Goal: Task Accomplishment & Management: Manage account settings

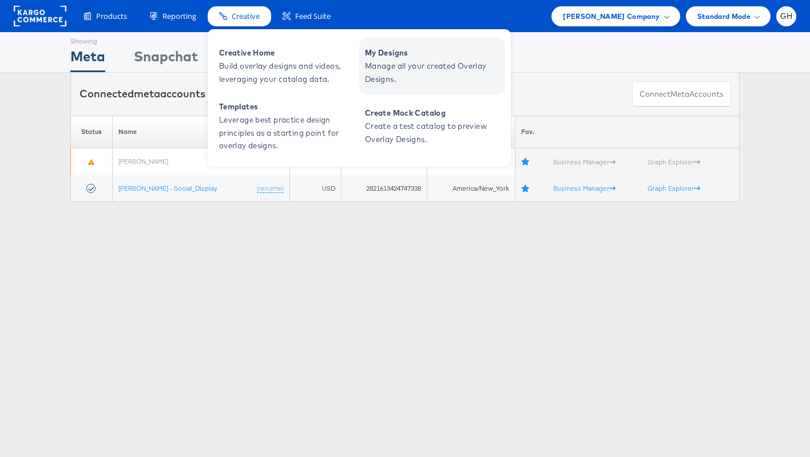
click at [403, 57] on span "My Designs" at bounding box center [433, 52] width 137 height 13
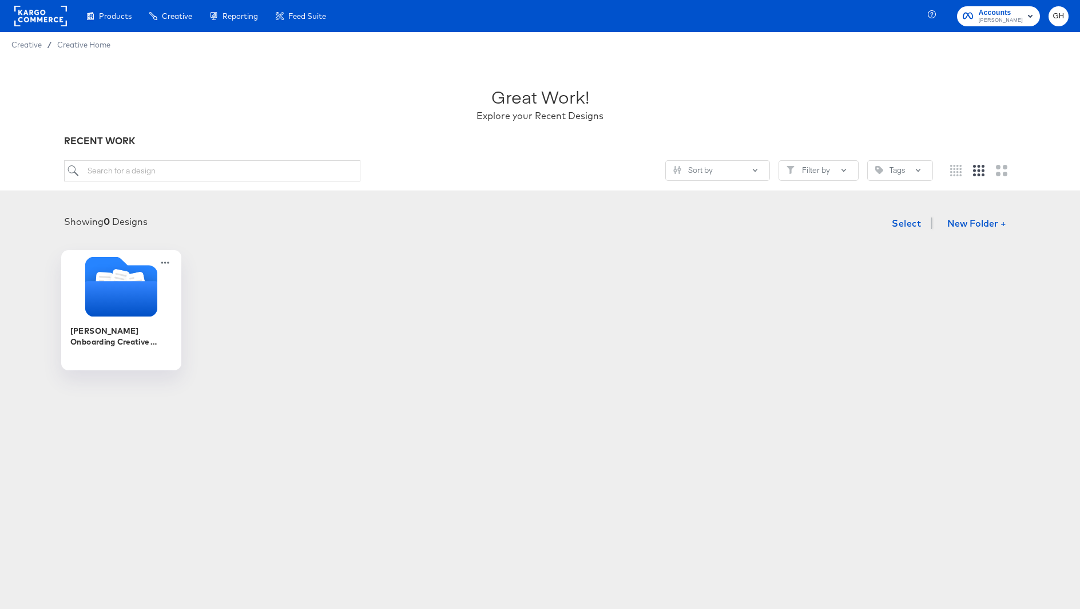
click at [99, 319] on div "[PERSON_NAME] Onboarding Creative Overlays" at bounding box center [121, 341] width 102 height 44
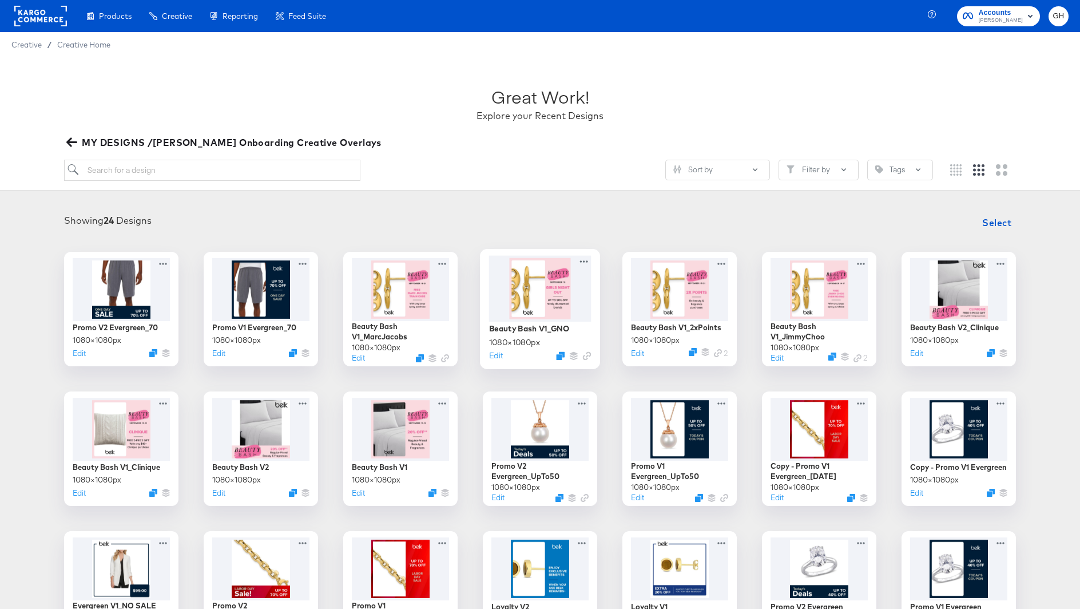
click at [548, 281] on div at bounding box center [540, 288] width 102 height 66
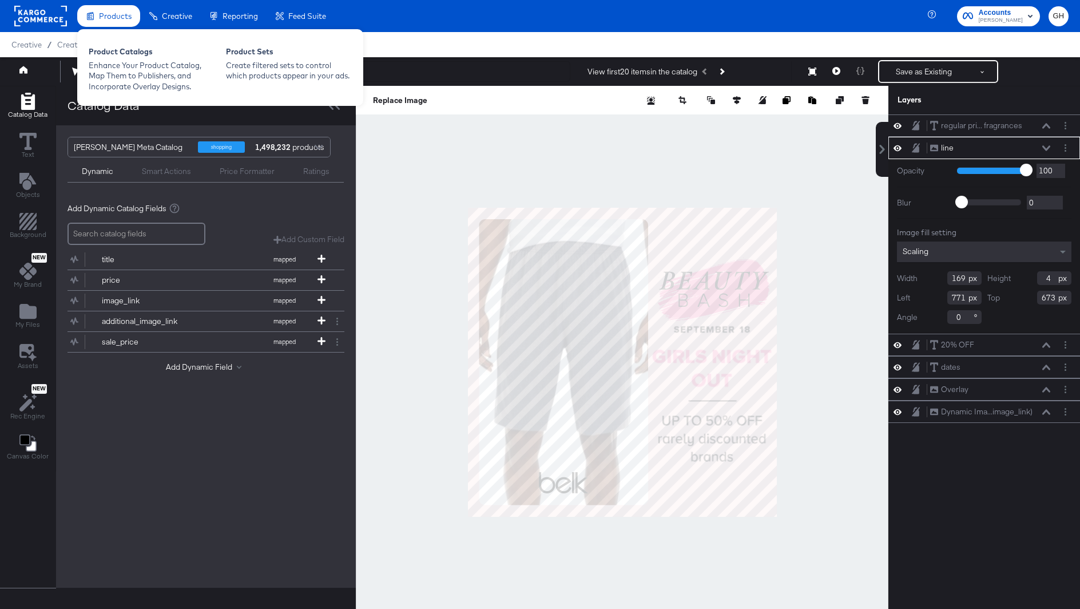
click at [125, 18] on span "Products" at bounding box center [115, 15] width 33 height 9
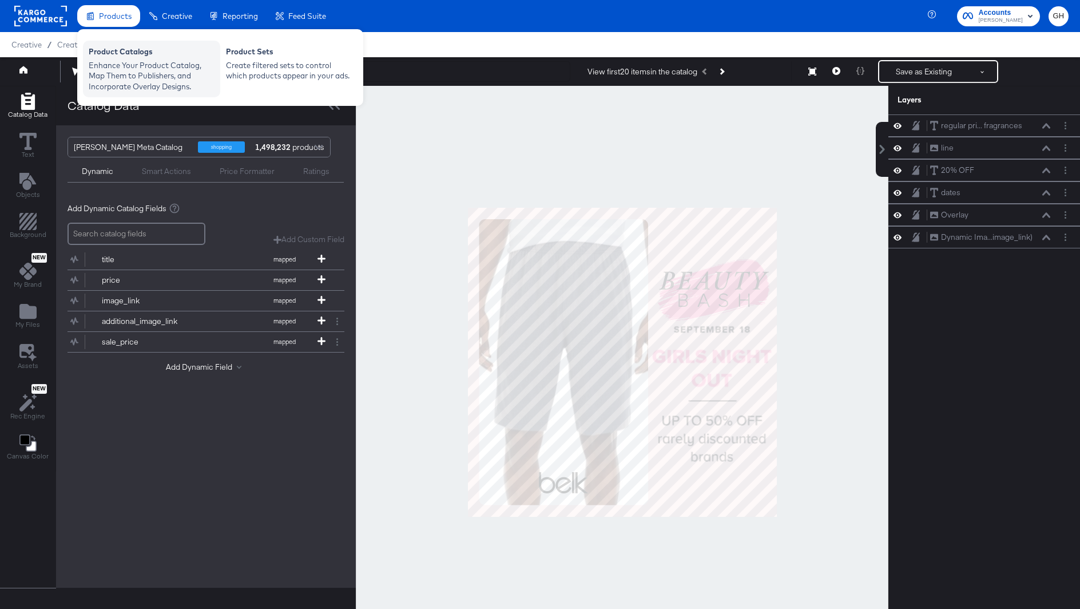
click at [119, 57] on div "Product Catalogs" at bounding box center [152, 53] width 126 height 14
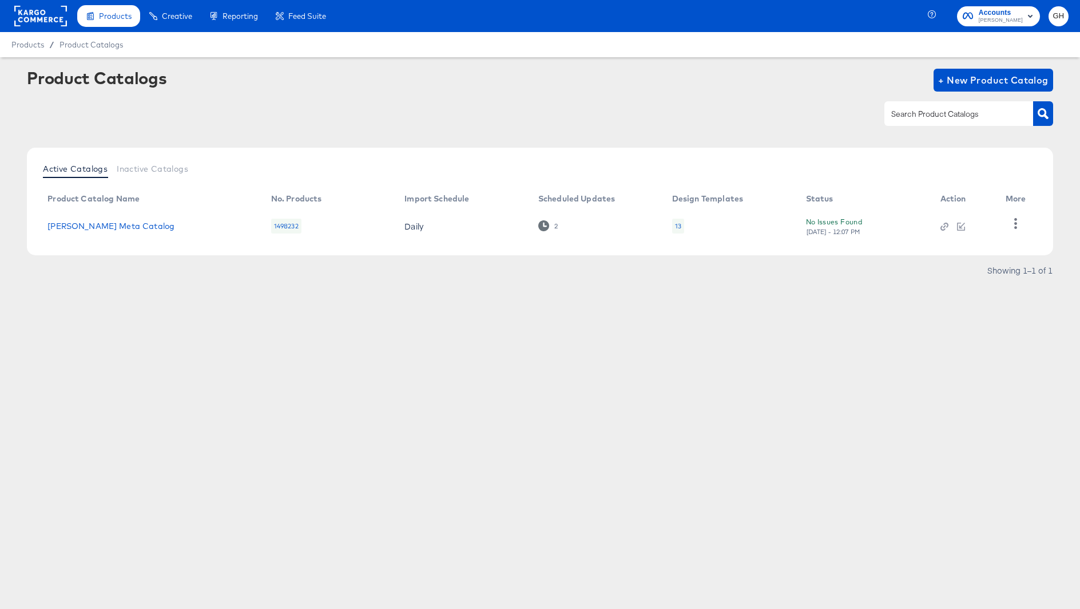
click at [682, 223] on div "13" at bounding box center [678, 226] width 12 height 15
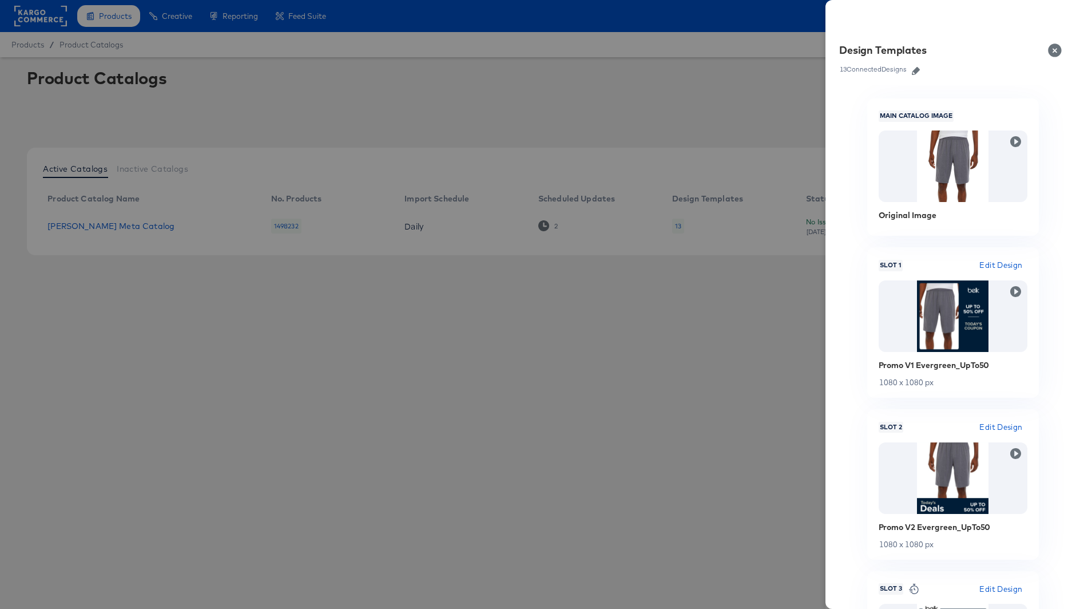
click at [917, 69] on icon "button" at bounding box center [916, 71] width 8 height 8
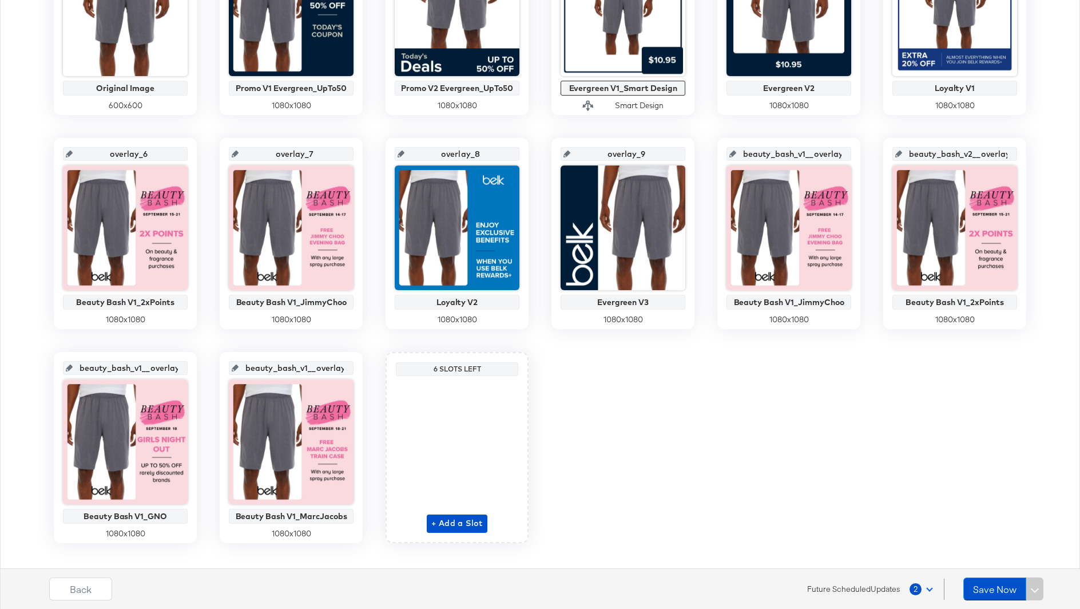
scroll to position [364, 0]
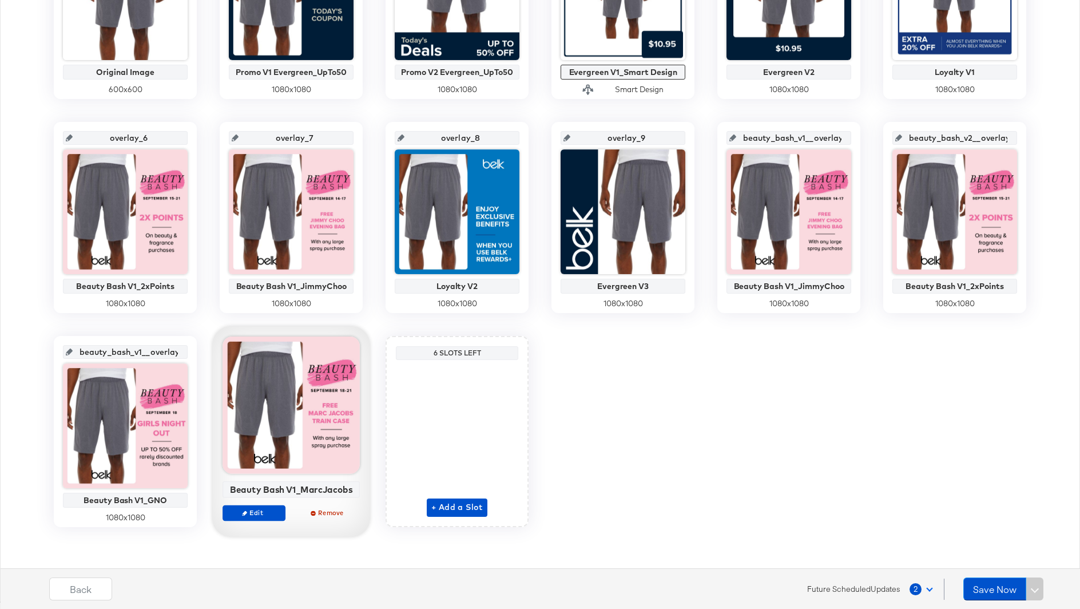
click at [260, 416] on div at bounding box center [291, 404] width 137 height 137
click at [283, 441] on div at bounding box center [291, 404] width 137 height 137
click at [257, 511] on span "Edit" at bounding box center [254, 512] width 53 height 9
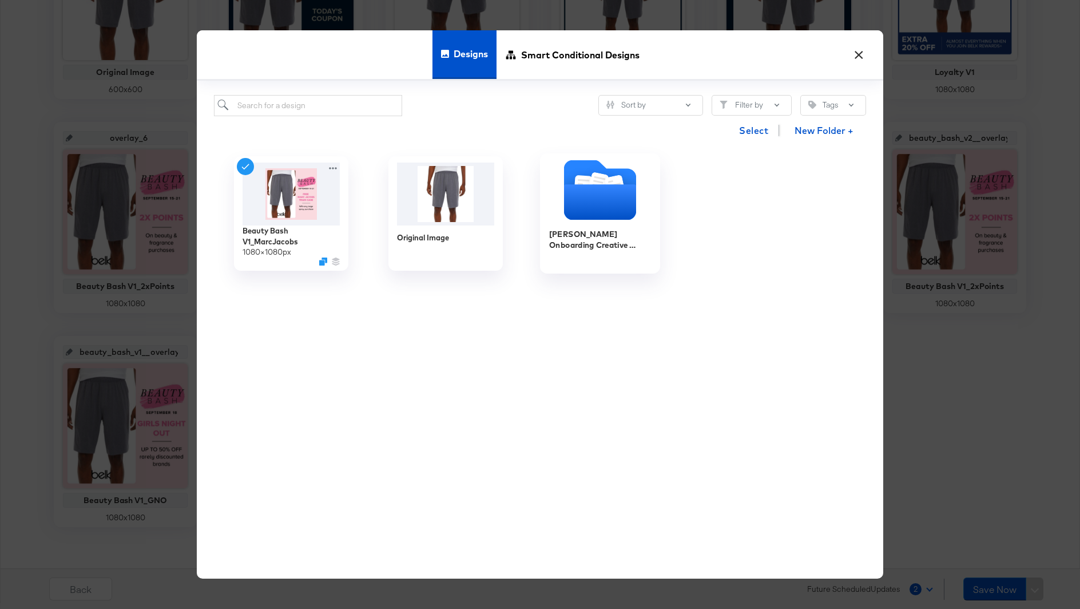
click at [590, 194] on icon "Folder" at bounding box center [600, 202] width 72 height 35
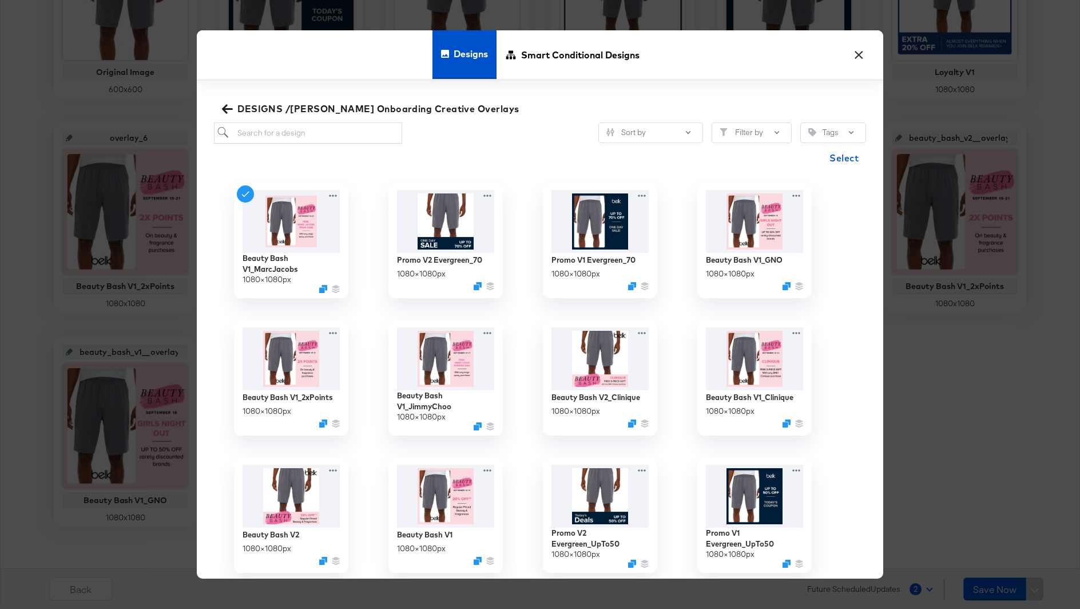
click at [855, 55] on button "×" at bounding box center [858, 52] width 21 height 21
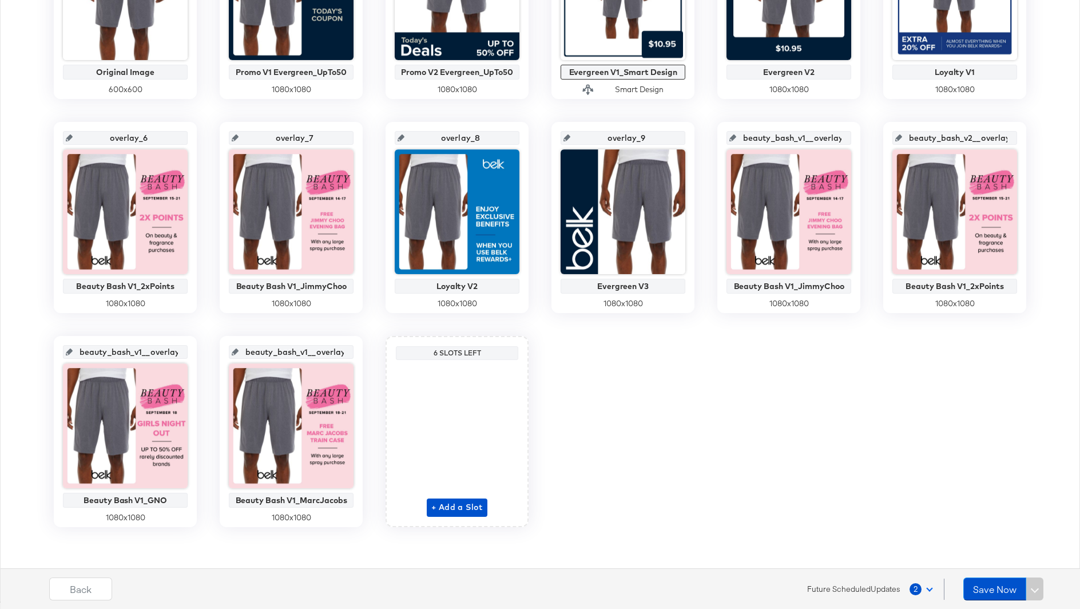
scroll to position [0, 0]
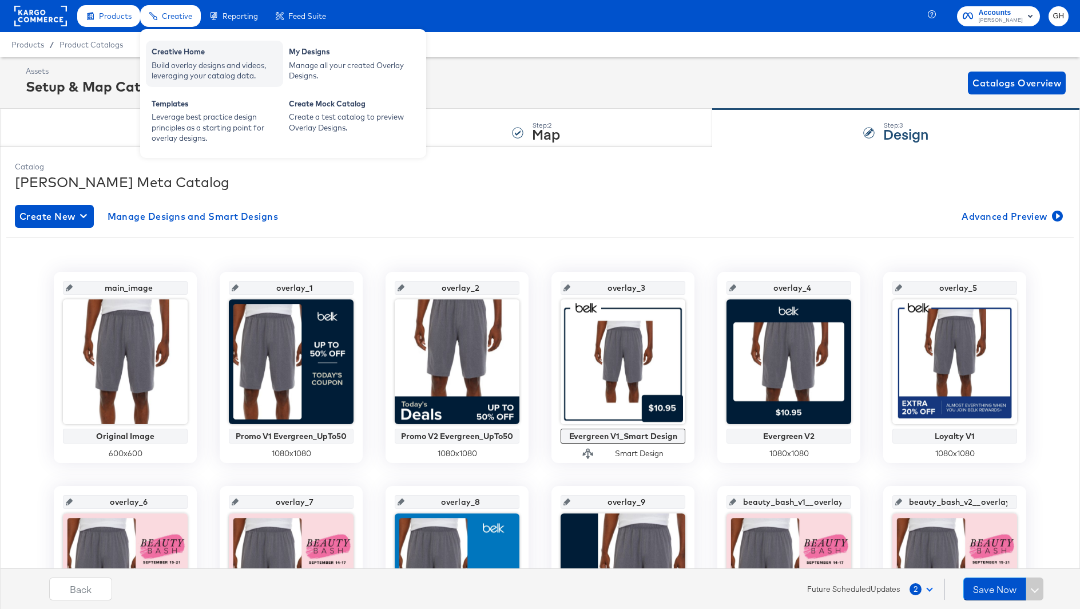
click at [183, 49] on div "Creative Home" at bounding box center [215, 53] width 126 height 14
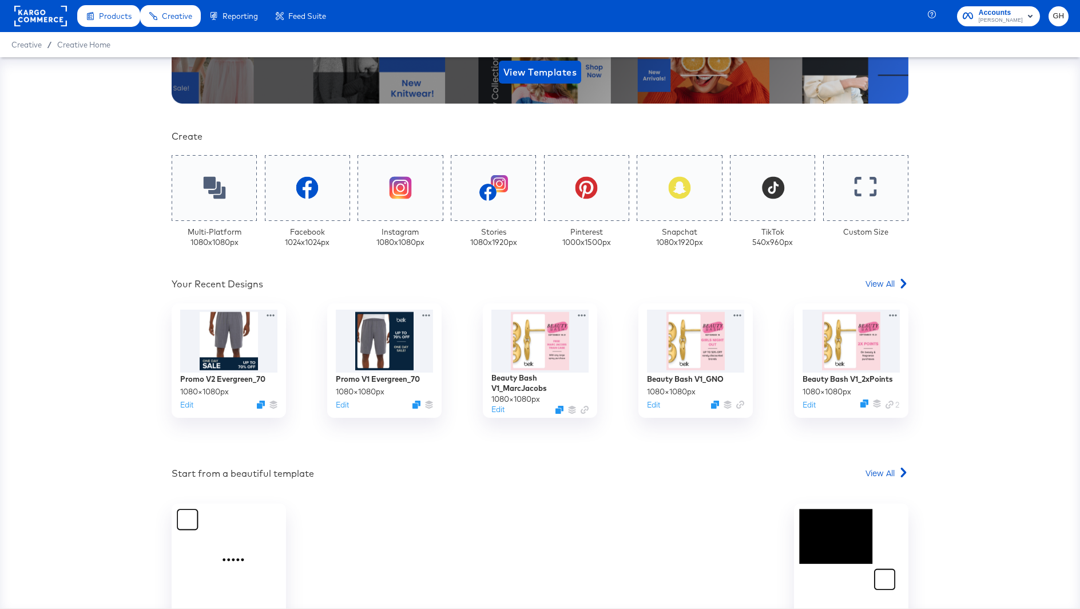
scroll to position [200, 0]
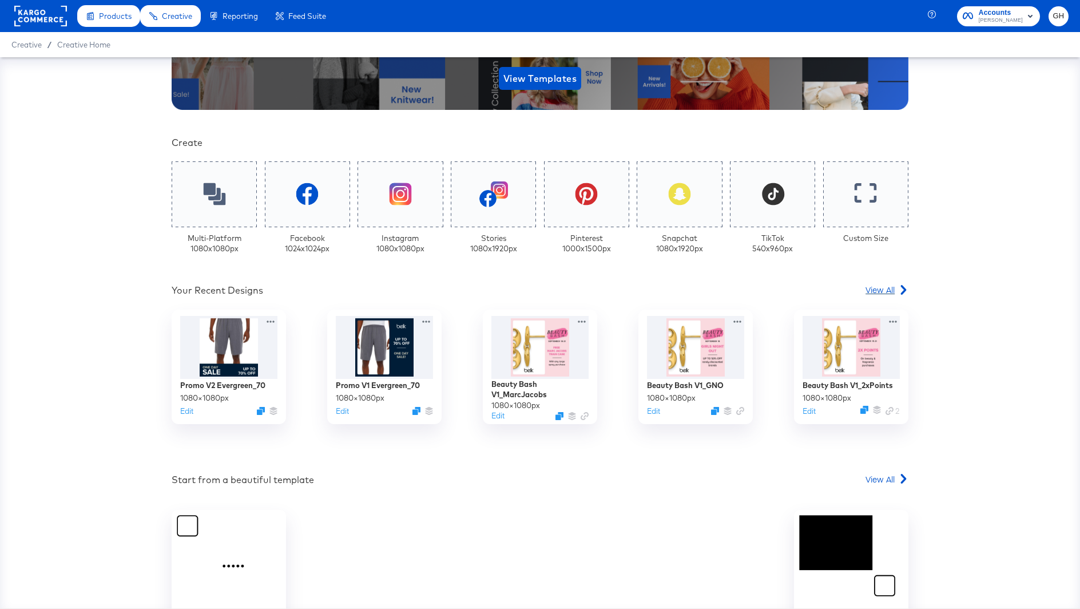
click at [896, 284] on div "View All" at bounding box center [887, 289] width 43 height 11
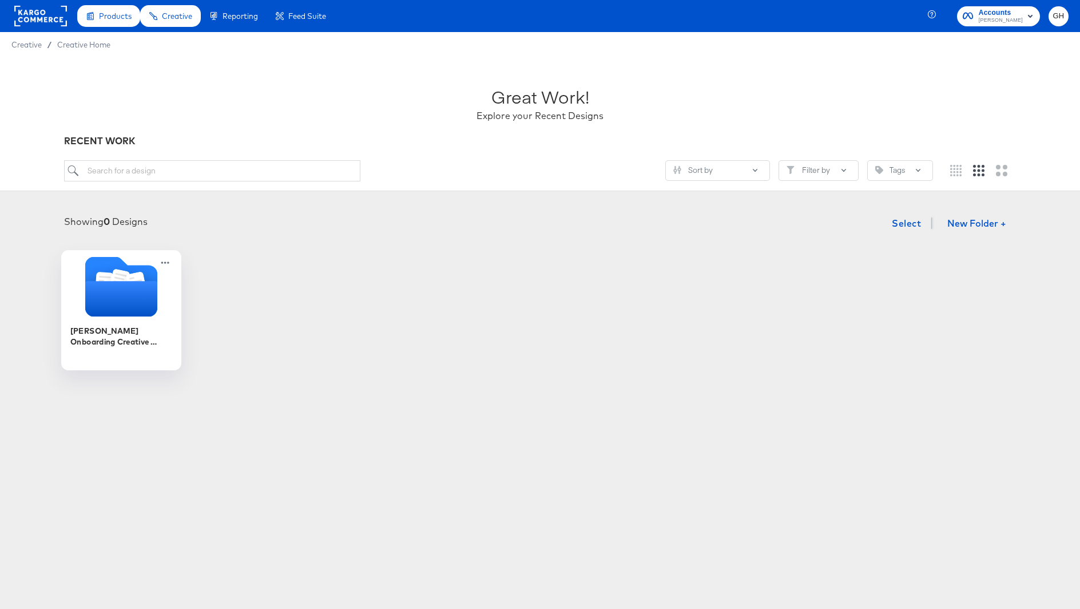
click at [134, 316] on div at bounding box center [121, 287] width 120 height 63
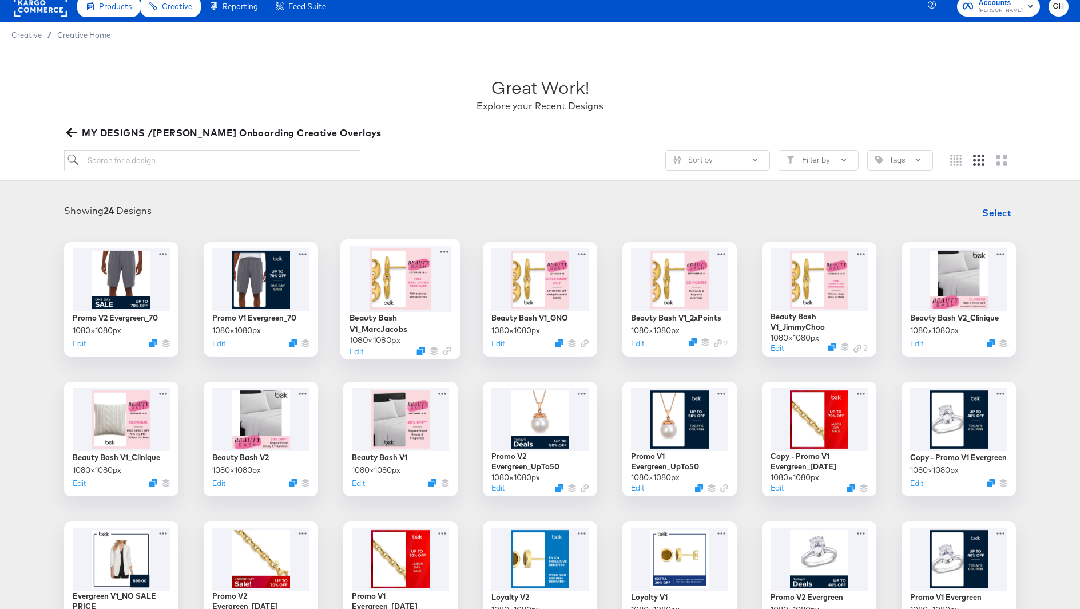
scroll to position [7, 0]
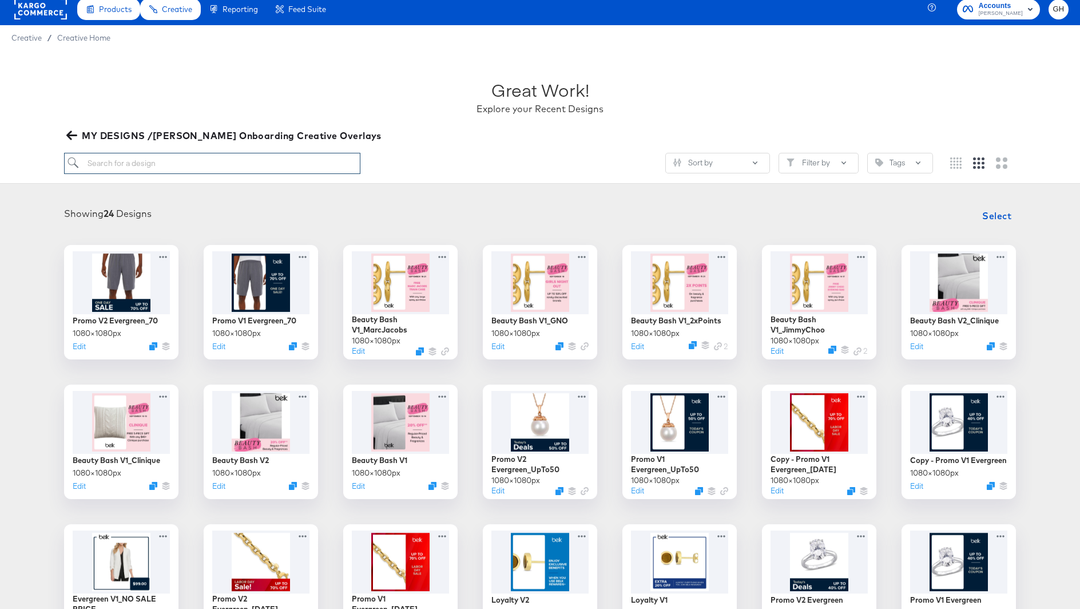
click at [204, 164] on input "search" at bounding box center [212, 163] width 296 height 21
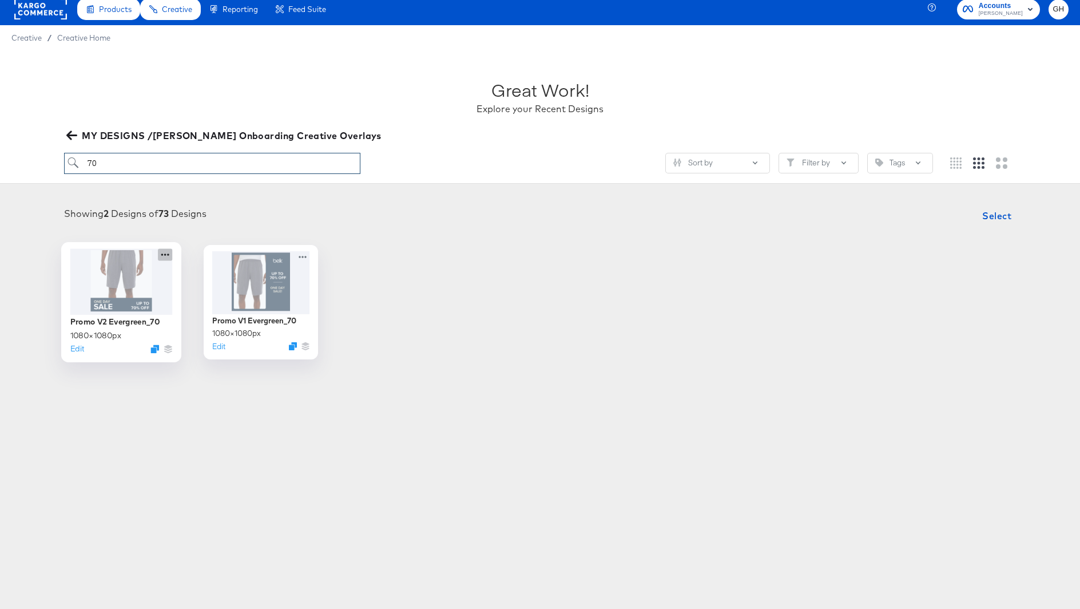
click at [166, 255] on icon at bounding box center [165, 254] width 14 height 12
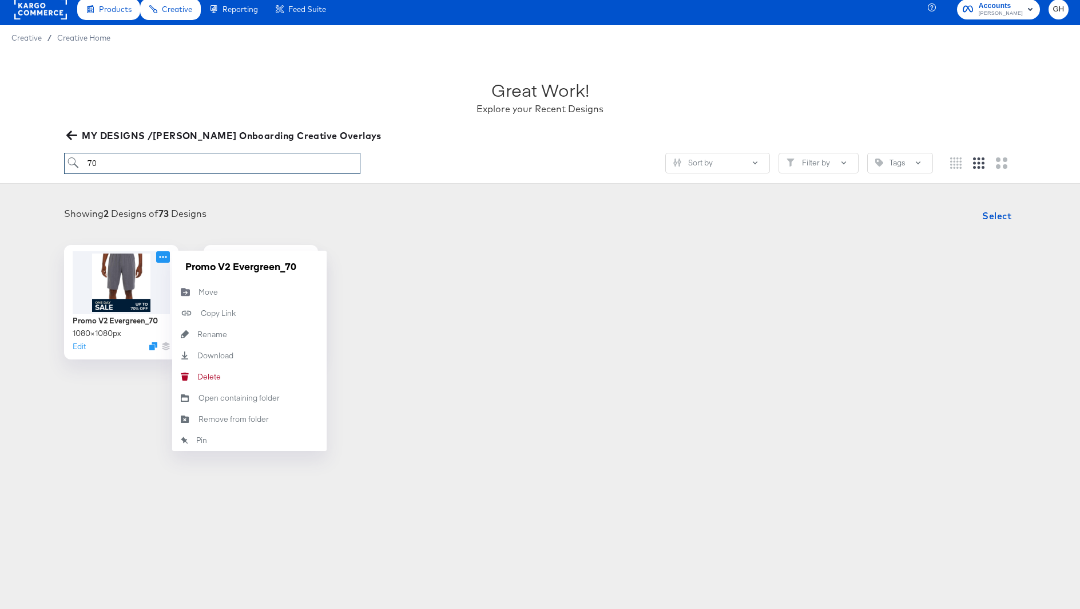
click at [117, 417] on div "Products Creative Reporting Feed Suite Accounts [PERSON_NAME] Creative / Creati…" at bounding box center [540, 297] width 1080 height 609
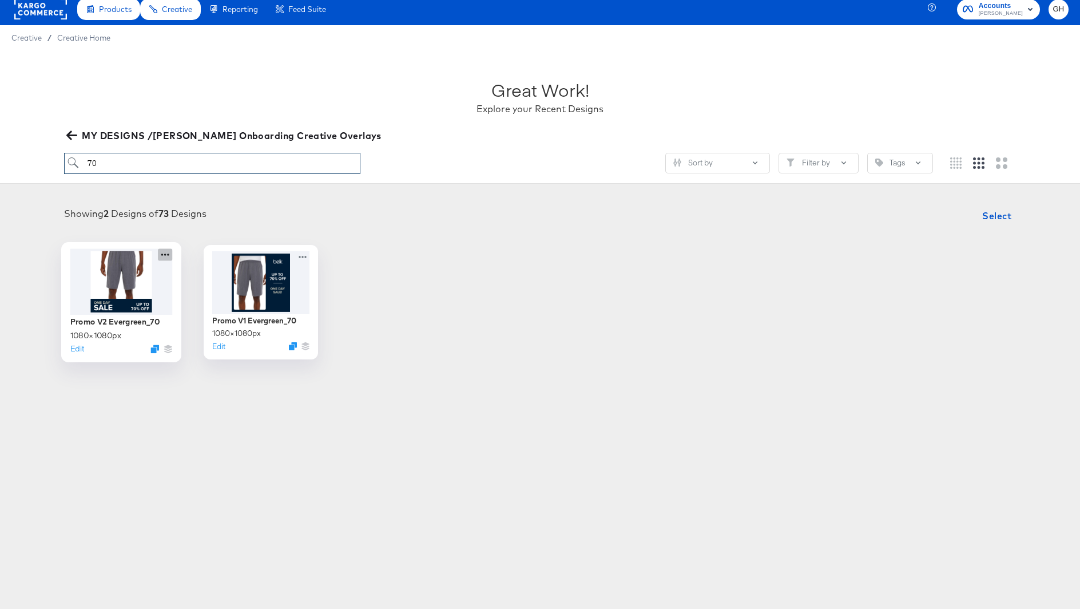
click at [165, 252] on icon at bounding box center [165, 254] width 14 height 12
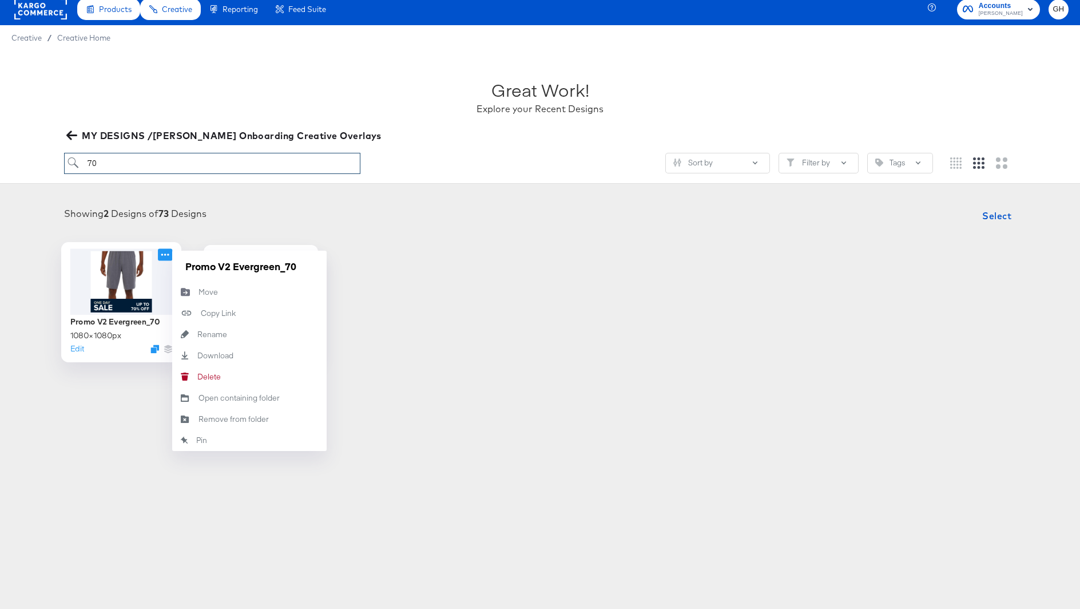
click at [165, 252] on icon at bounding box center [165, 254] width 14 height 12
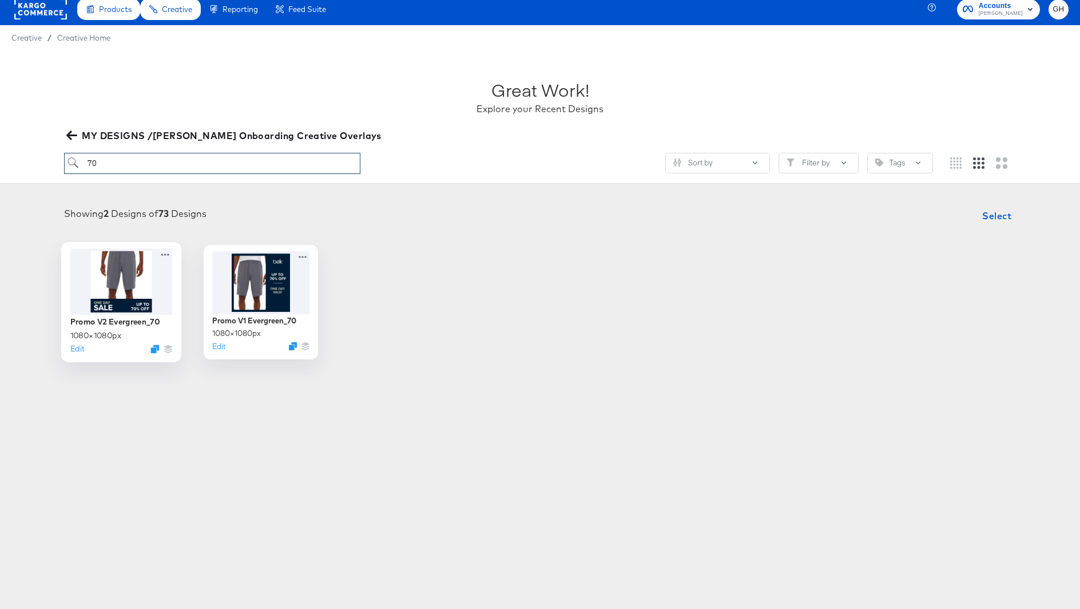
type input "70"
click at [140, 269] on div at bounding box center [121, 281] width 102 height 66
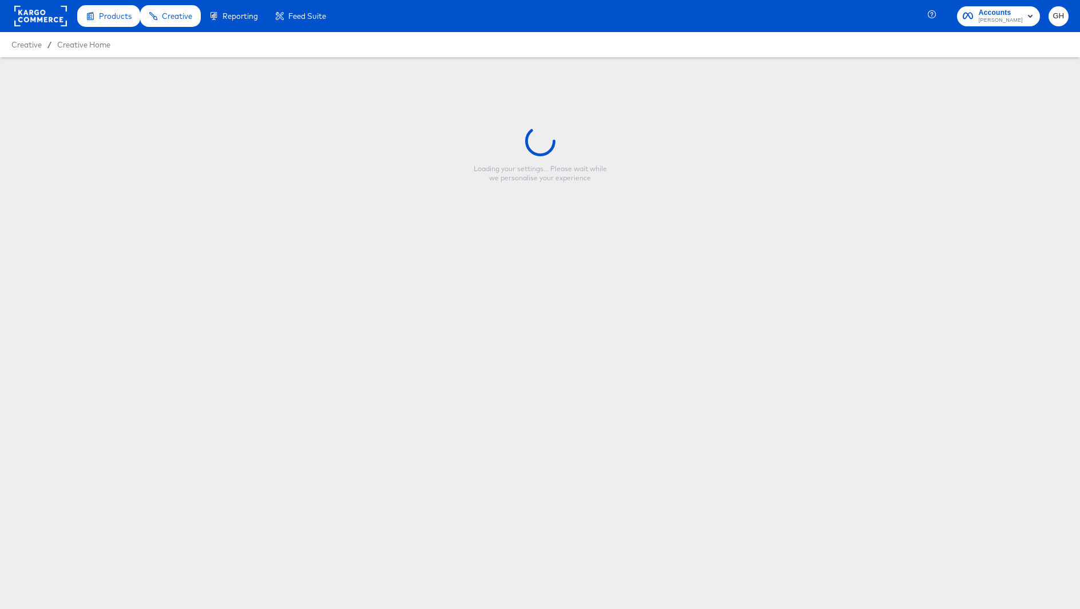
type input "Promo V2 Evergreen_70"
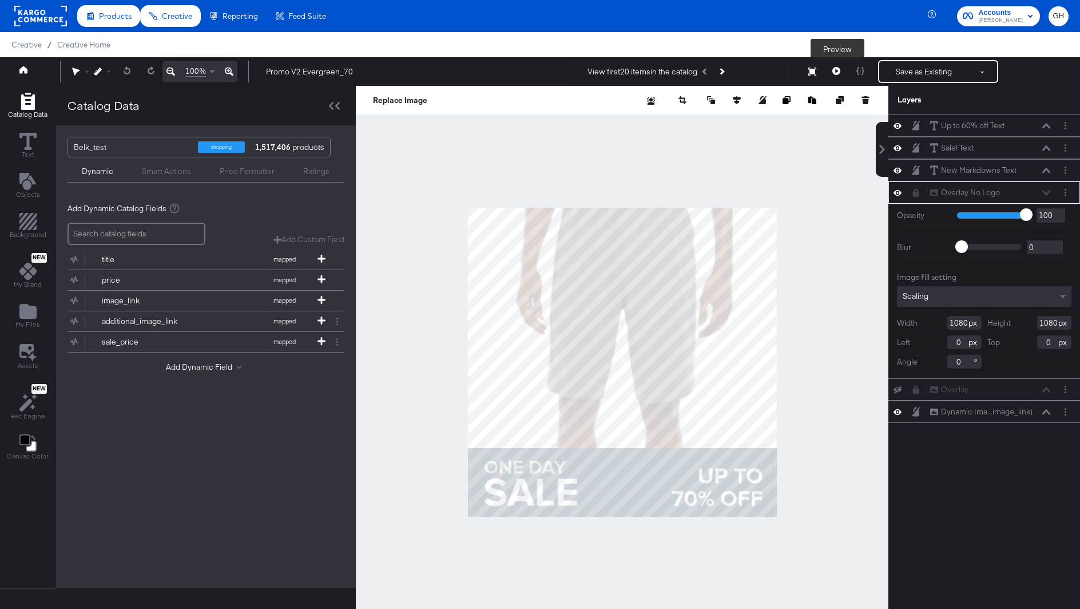
click at [841, 71] on button at bounding box center [836, 71] width 24 height 23
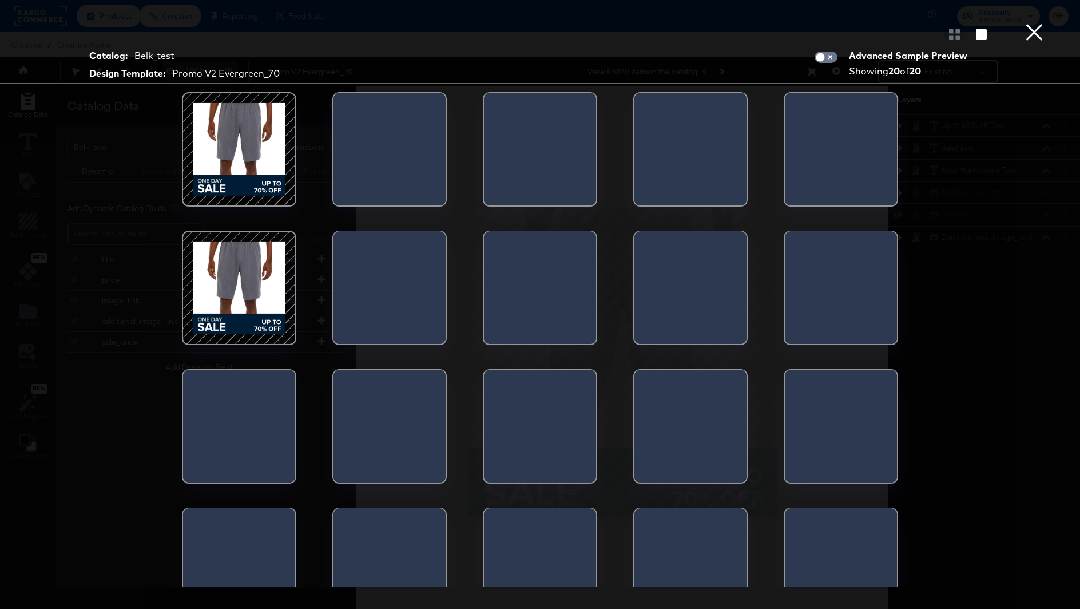
click at [249, 141] on div at bounding box center [239, 149] width 97 height 97
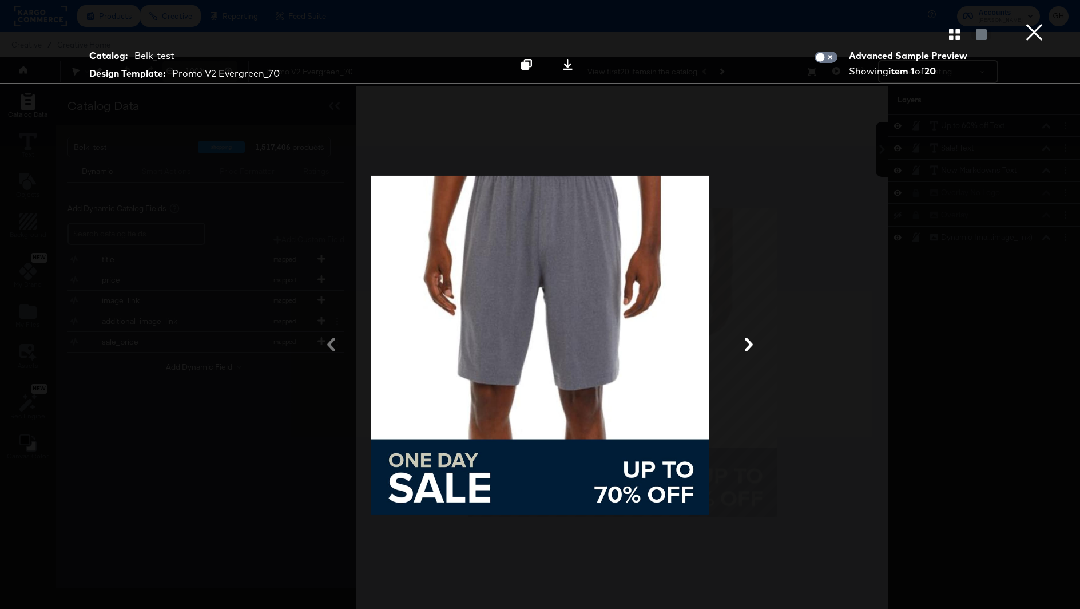
drag, startPoint x: 495, startPoint y: 245, endPoint x: 447, endPoint y: 341, distance: 107.2
drag, startPoint x: 455, startPoint y: 378, endPoint x: 548, endPoint y: 403, distance: 95.6
click at [548, 403] on div at bounding box center [539, 344] width 343 height 477
drag, startPoint x: 577, startPoint y: 410, endPoint x: 446, endPoint y: 385, distance: 132.8
click at [446, 385] on div at bounding box center [539, 344] width 343 height 477
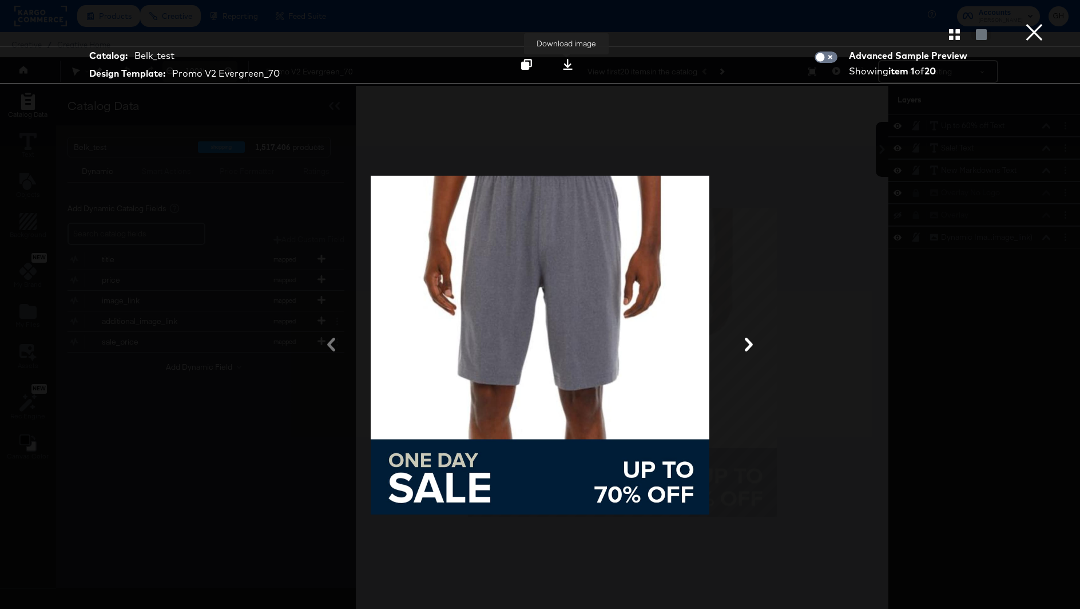
click at [569, 65] on icon at bounding box center [568, 64] width 10 height 11
click at [943, 276] on div at bounding box center [540, 345] width 858 height 494
click at [955, 268] on div at bounding box center [540, 345] width 858 height 494
click at [1033, 23] on button "×" at bounding box center [1034, 11] width 23 height 23
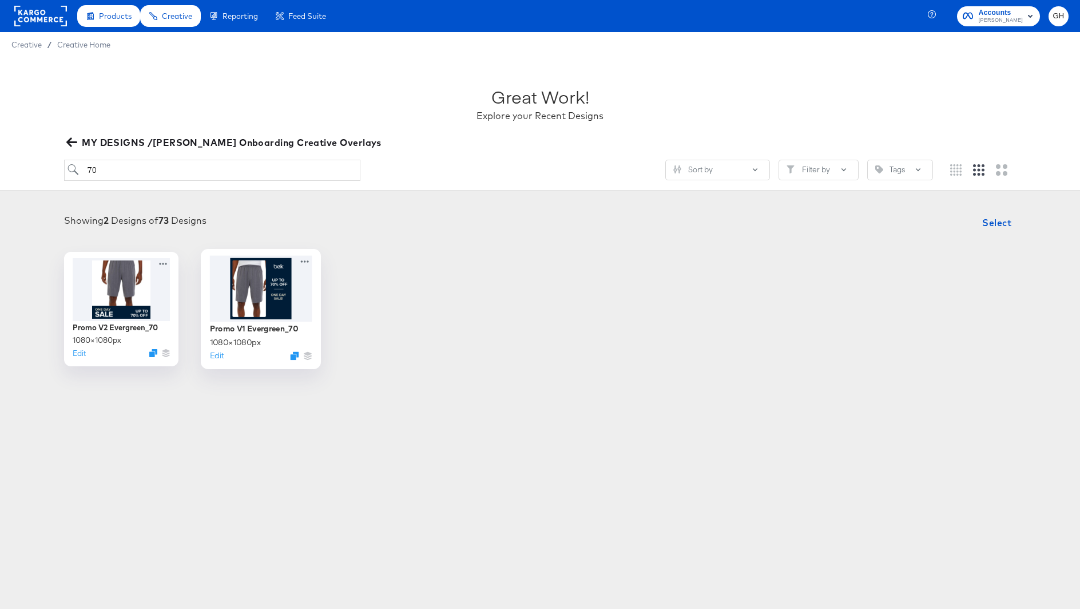
click at [285, 280] on div at bounding box center [261, 288] width 102 height 66
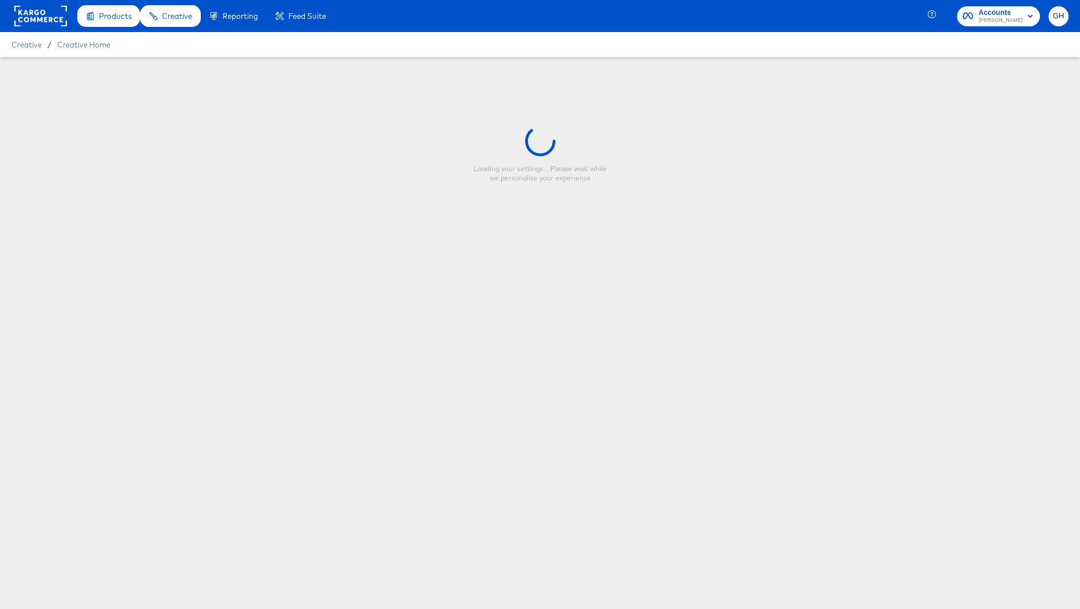
type input "Promo V1 Evergreen_70"
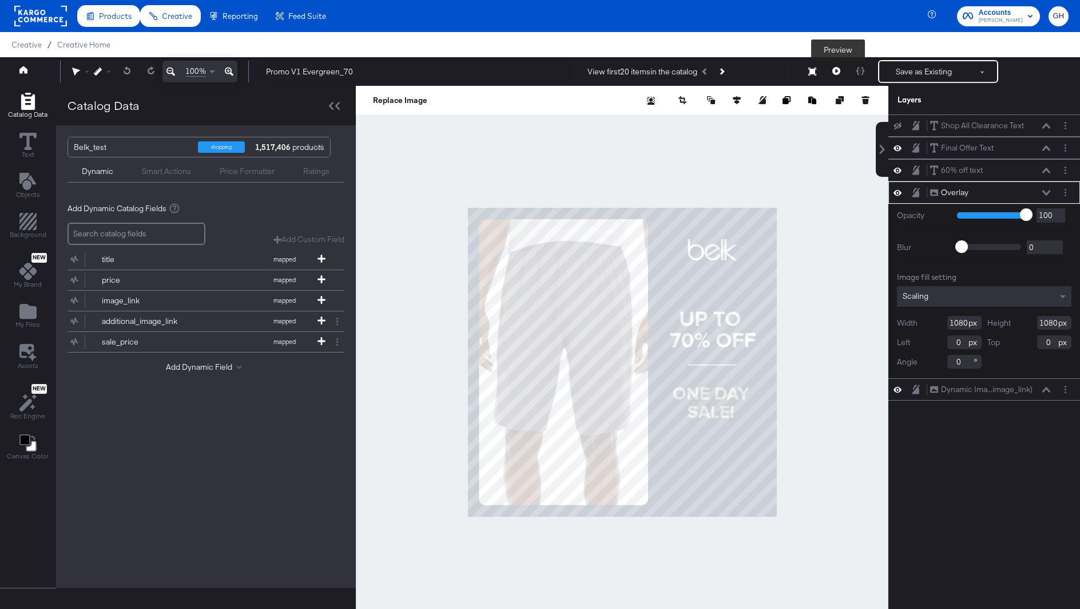
click at [843, 69] on button at bounding box center [836, 71] width 24 height 23
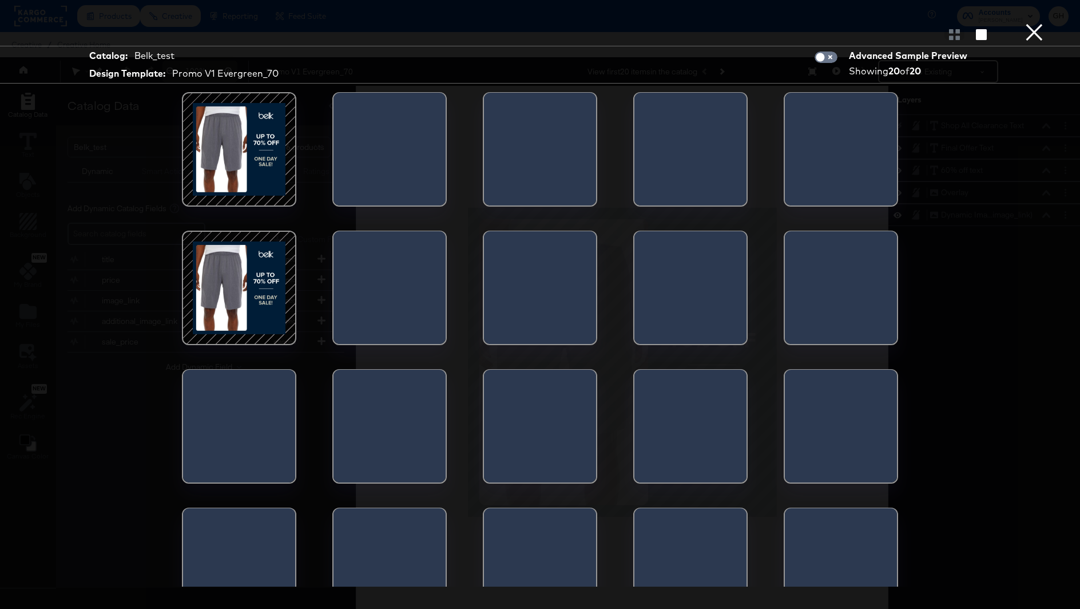
click at [248, 157] on div at bounding box center [239, 149] width 97 height 97
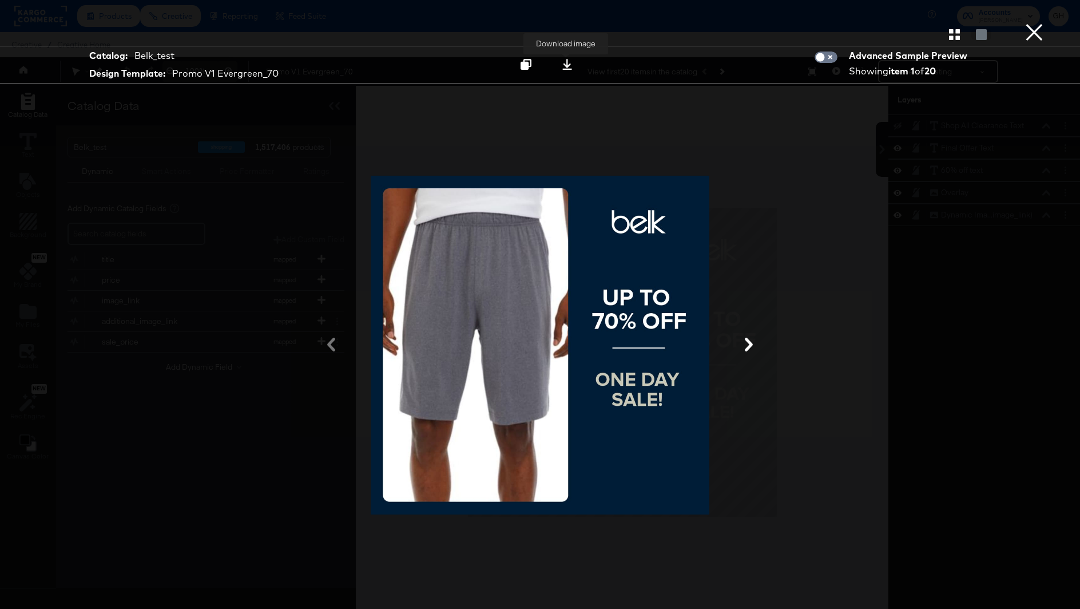
click at [562, 65] on icon at bounding box center [567, 64] width 11 height 11
click at [1052, 30] on div at bounding box center [540, 34] width 1080 height 23
click at [1038, 23] on button "×" at bounding box center [1034, 11] width 23 height 23
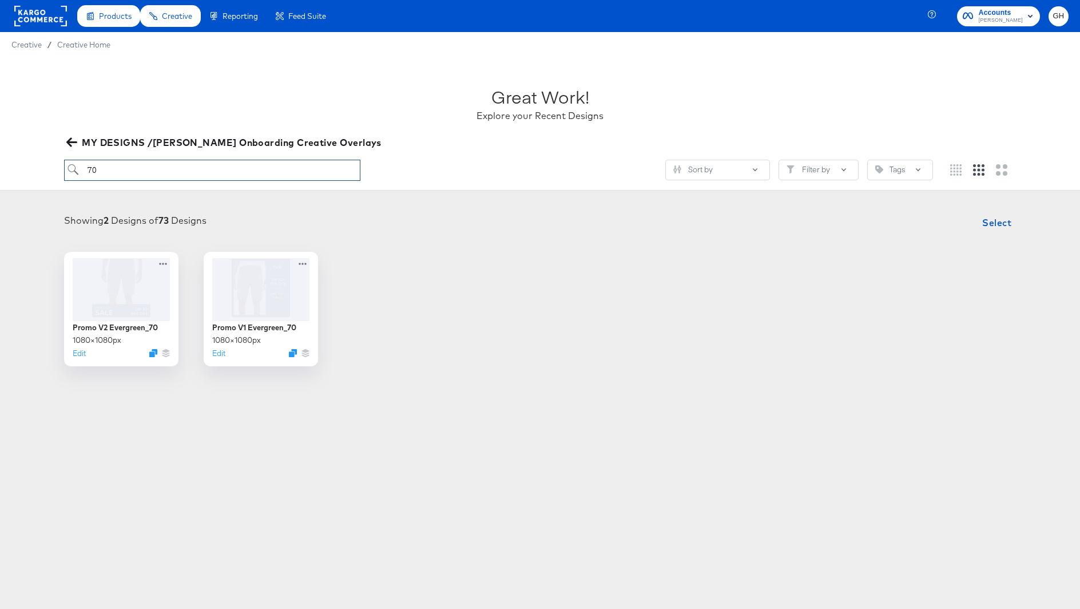
click at [117, 170] on input "70" at bounding box center [212, 170] width 296 height 21
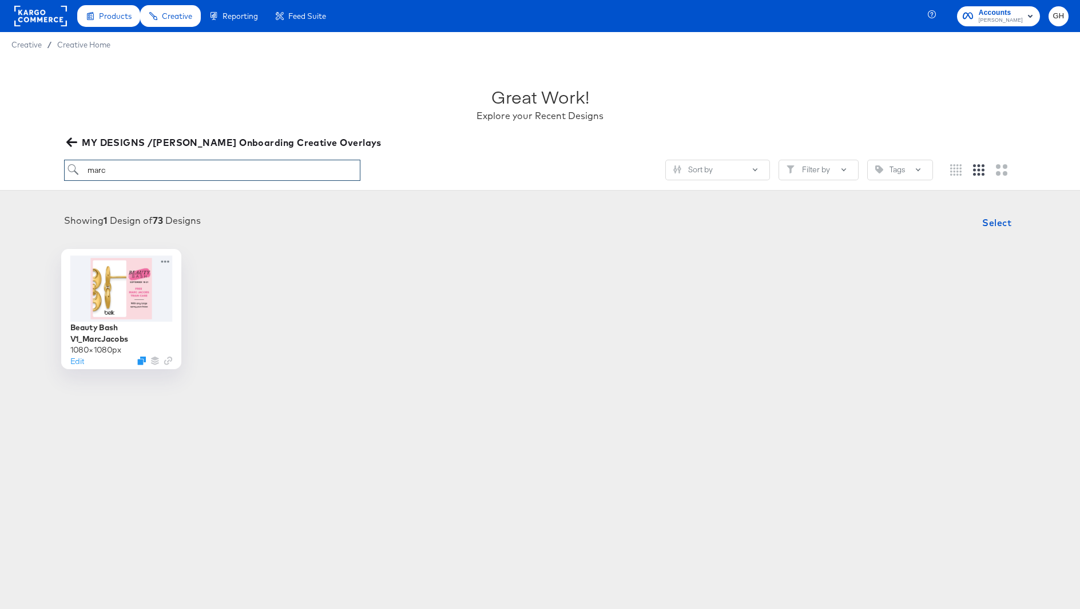
type input "marc"
click at [149, 281] on div at bounding box center [121, 288] width 102 height 66
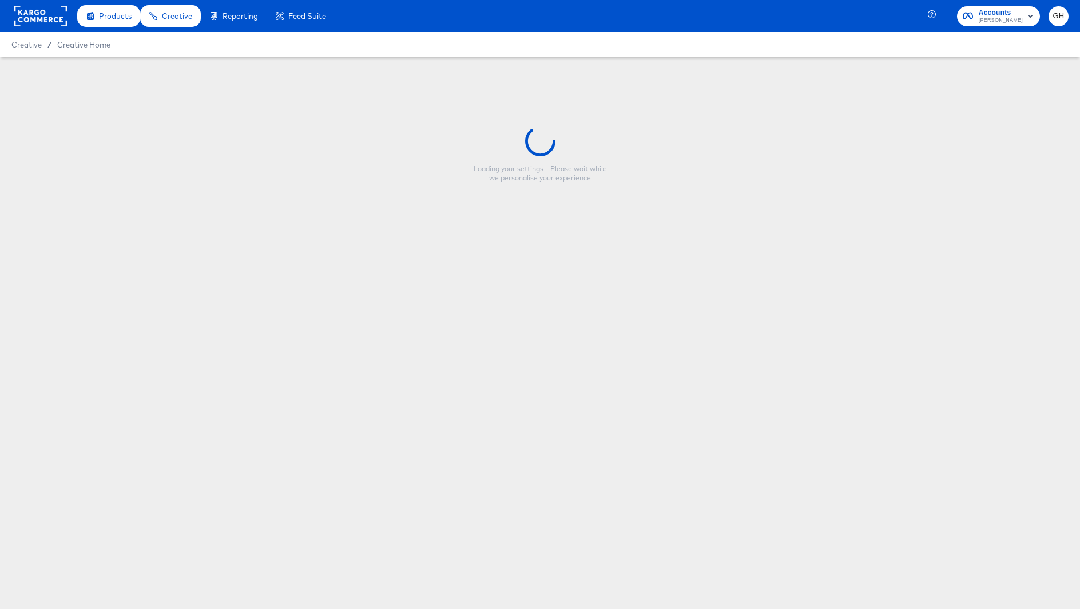
type input "Beauty Bash V1_MarcJacobs"
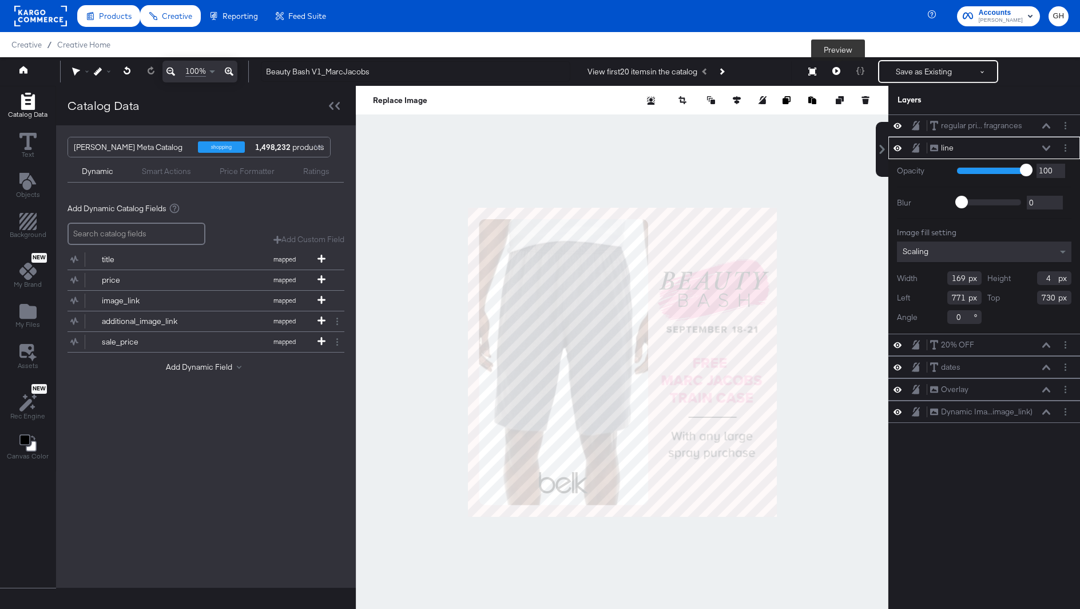
click at [838, 69] on icon at bounding box center [836, 71] width 8 height 8
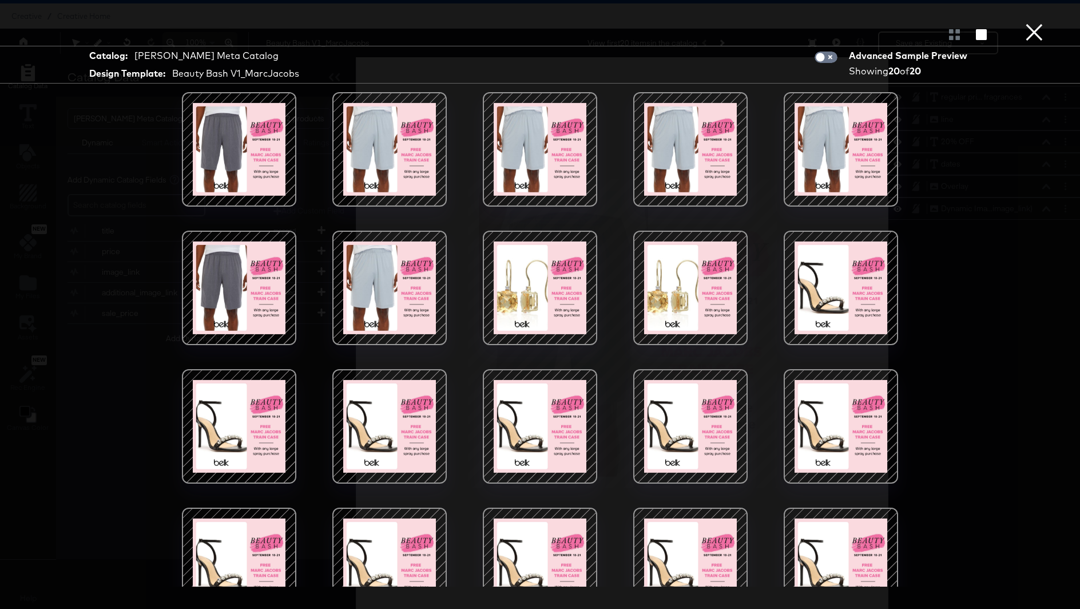
click at [541, 269] on div at bounding box center [539, 287] width 97 height 97
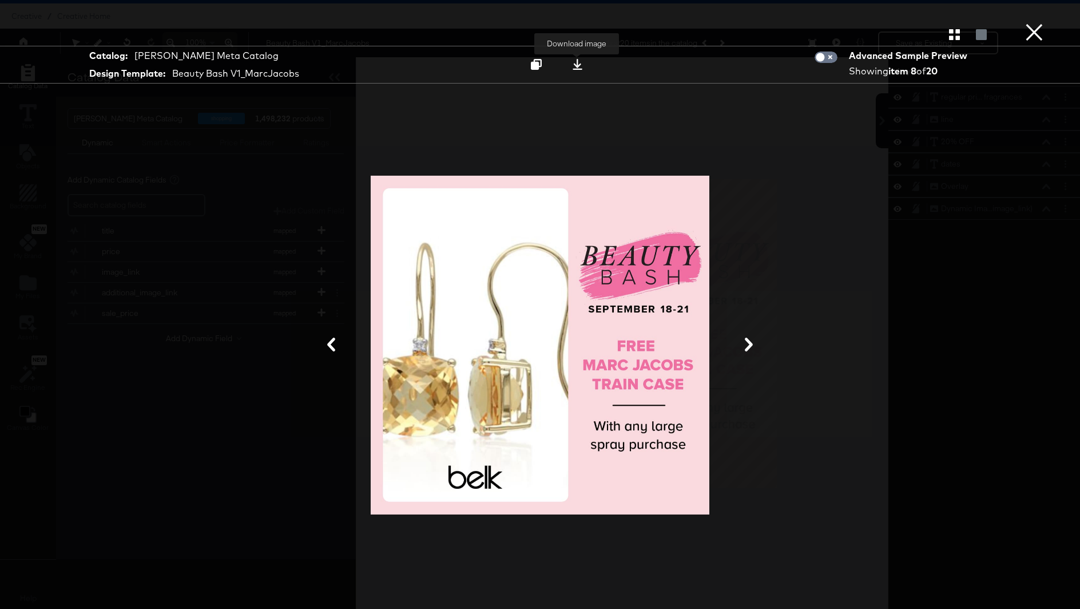
click at [578, 72] on button at bounding box center [578, 64] width 36 height 21
click at [1062, 255] on div "Catalog: [PERSON_NAME] Meta Catalog Design Template: Beauty Bash V1_MarcJacobs …" at bounding box center [540, 304] width 1080 height 563
click at [1040, 23] on button "×" at bounding box center [1034, 11] width 23 height 23
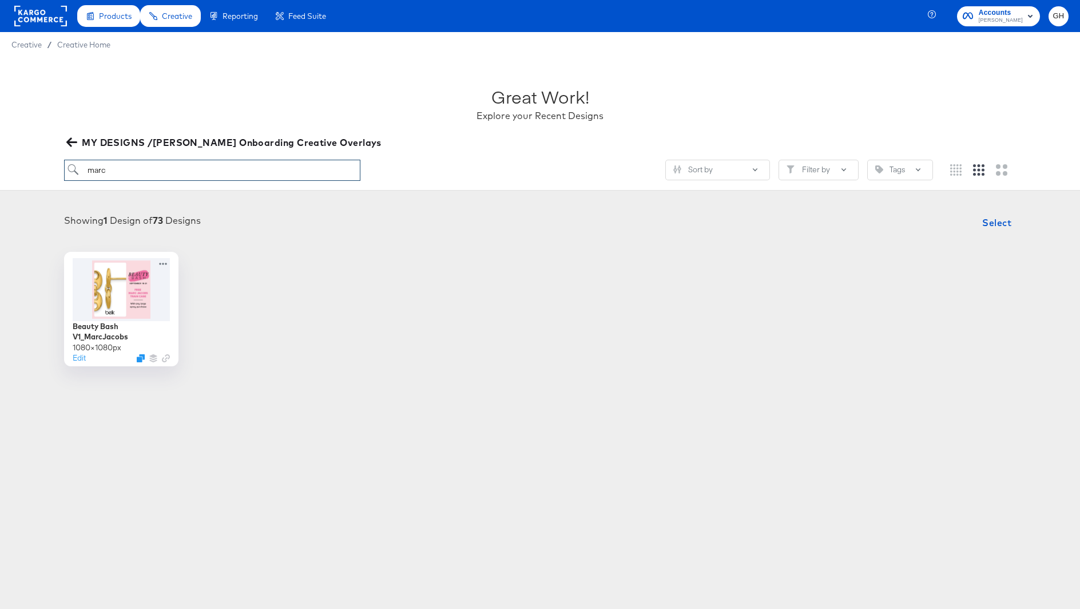
click at [110, 175] on input "marc" at bounding box center [212, 170] width 296 height 21
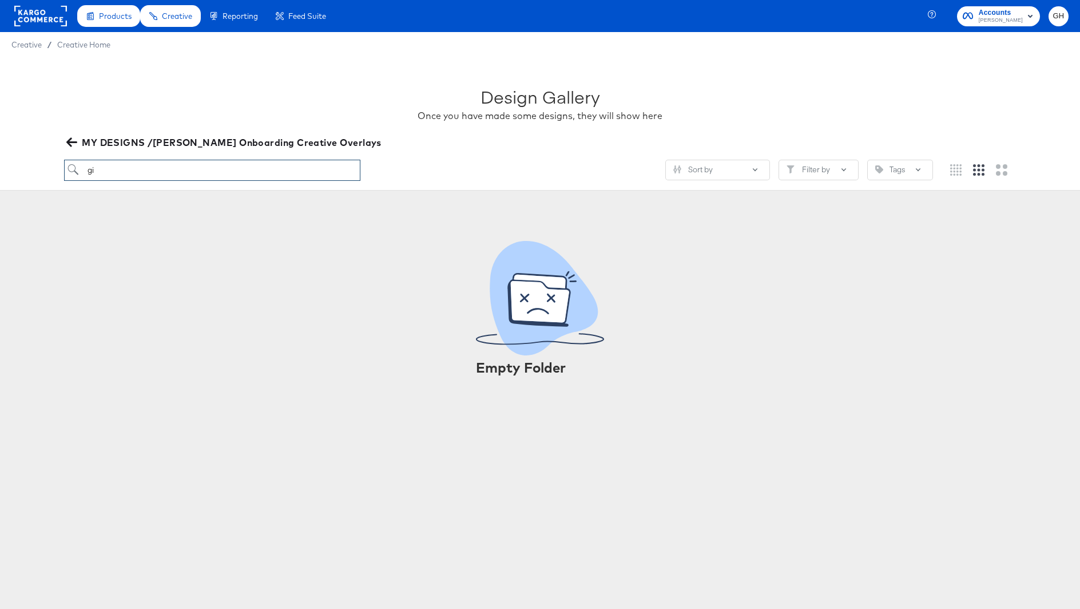
type input "g"
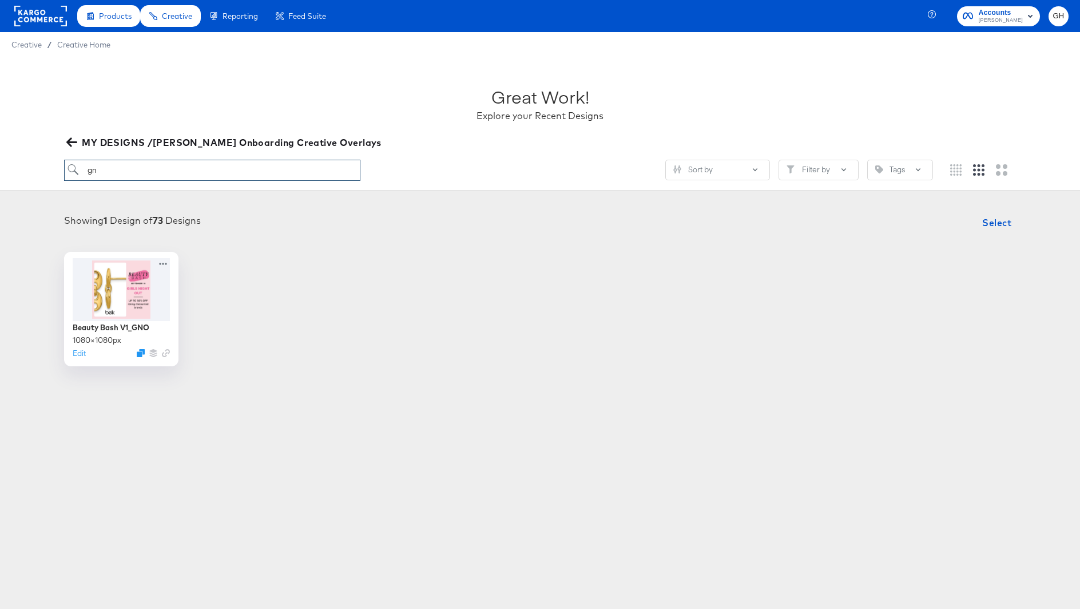
type input "gn"
click at [124, 297] on div at bounding box center [121, 288] width 102 height 66
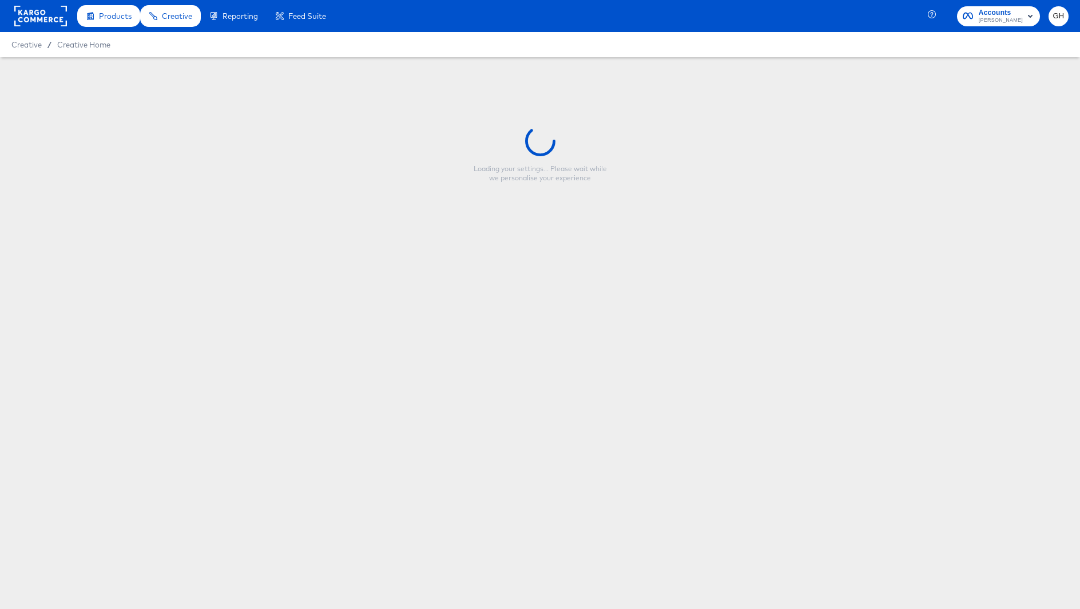
type input "Beauty Bash V1_GNO"
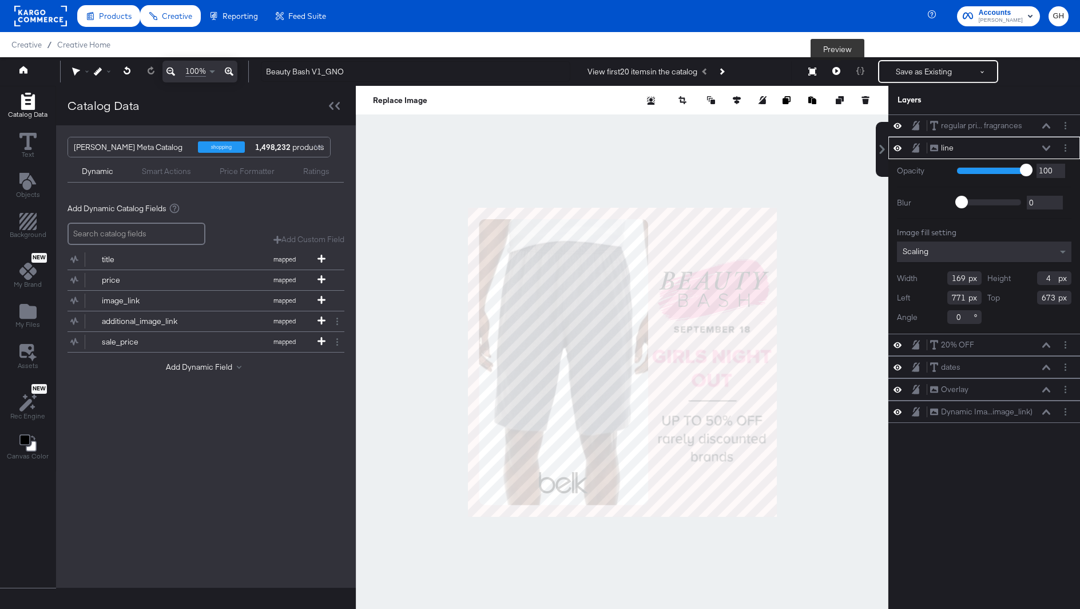
click at [831, 72] on button at bounding box center [836, 71] width 24 height 23
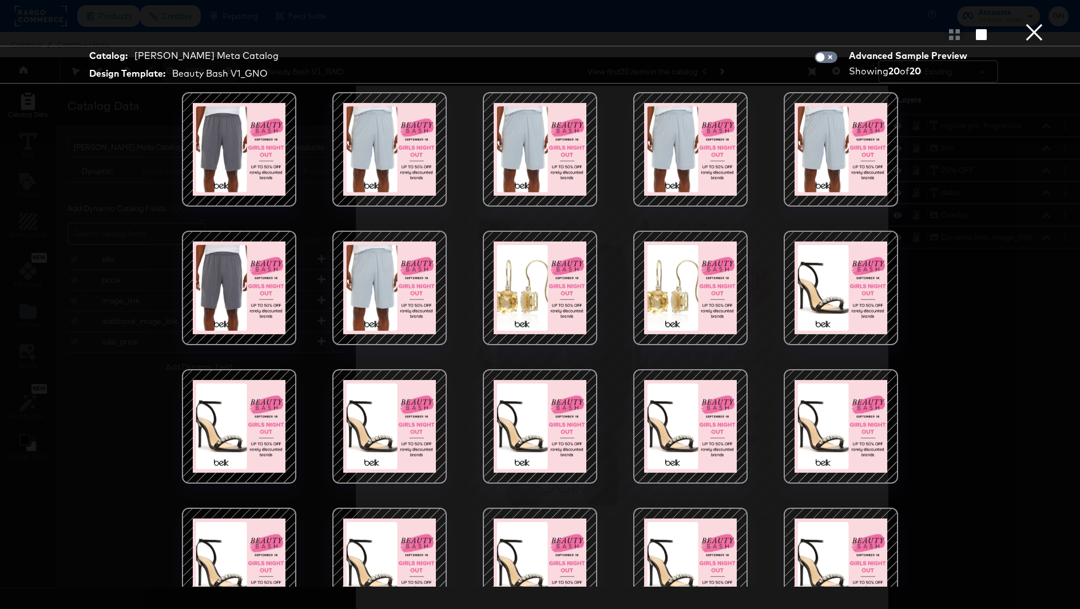
scroll to position [35, 0]
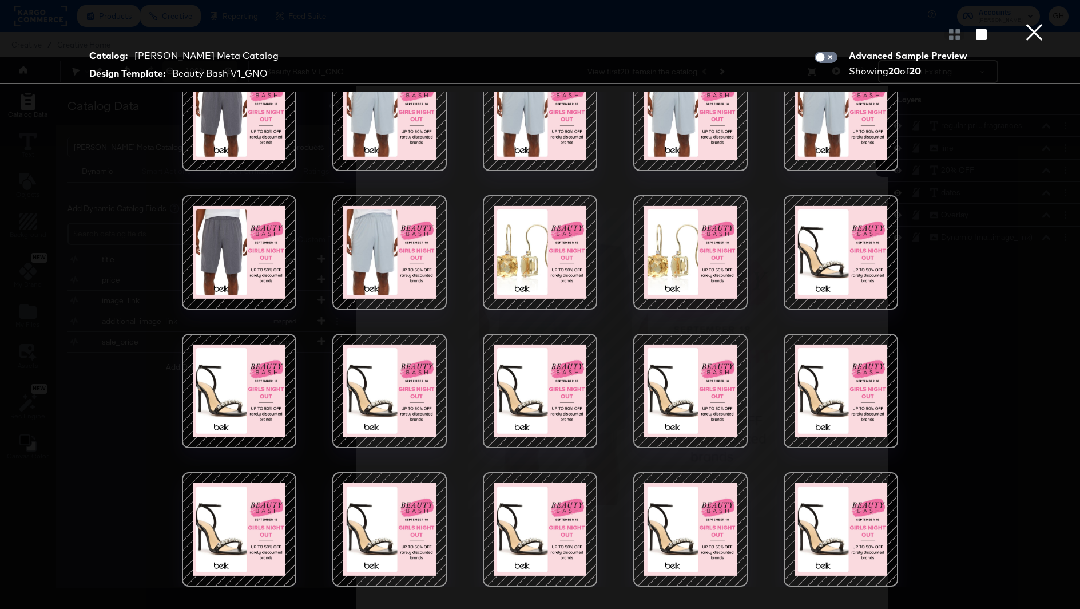
click at [556, 265] on div at bounding box center [539, 252] width 97 height 97
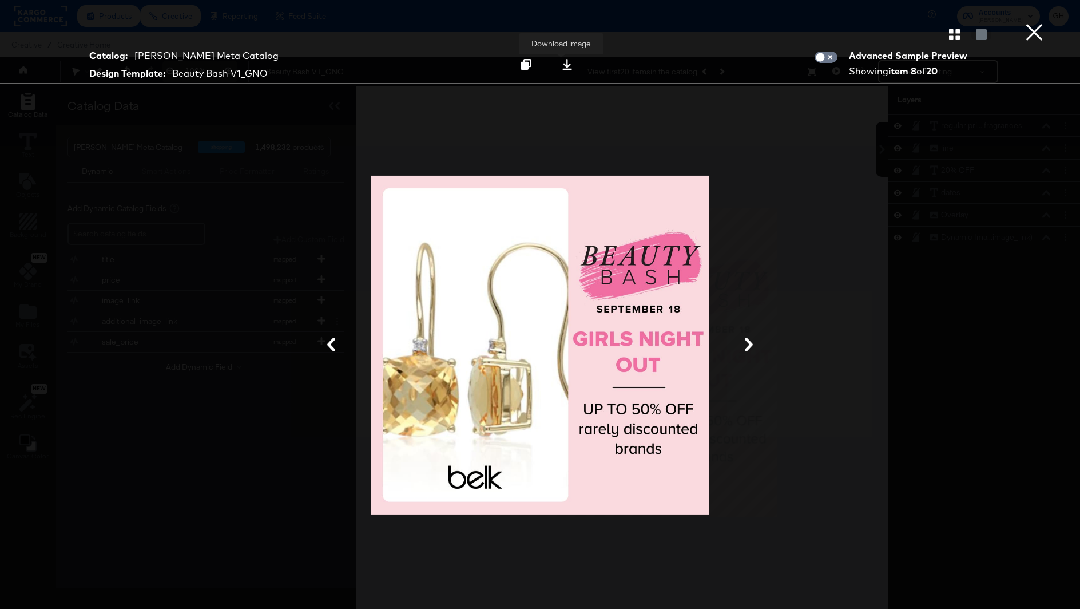
click at [551, 63] on button at bounding box center [567, 64] width 36 height 21
click at [1026, 23] on button "×" at bounding box center [1034, 11] width 23 height 23
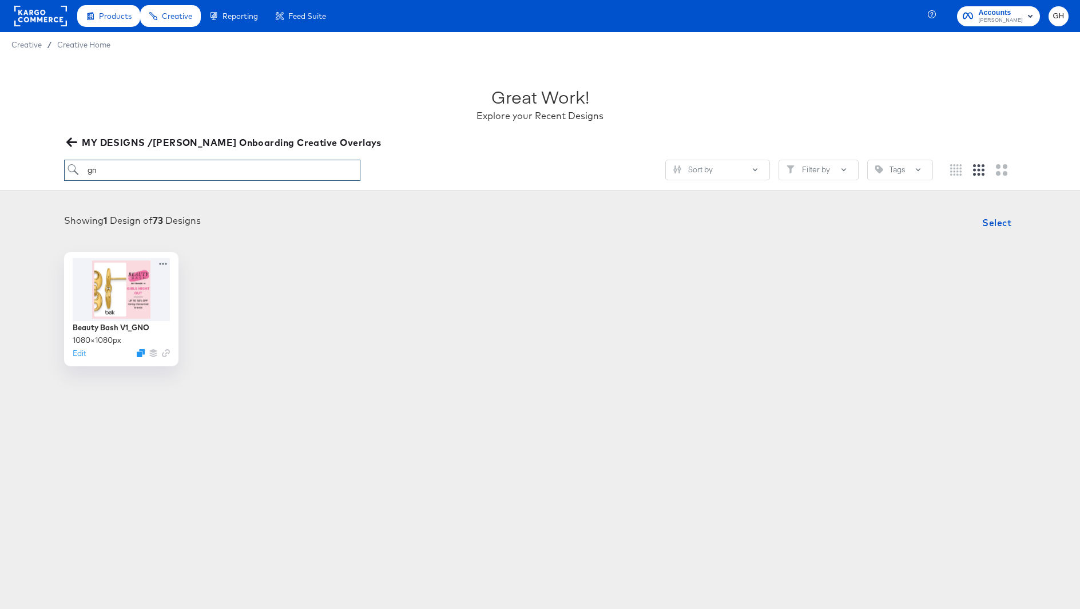
click at [121, 168] on input "gn" at bounding box center [212, 170] width 296 height 21
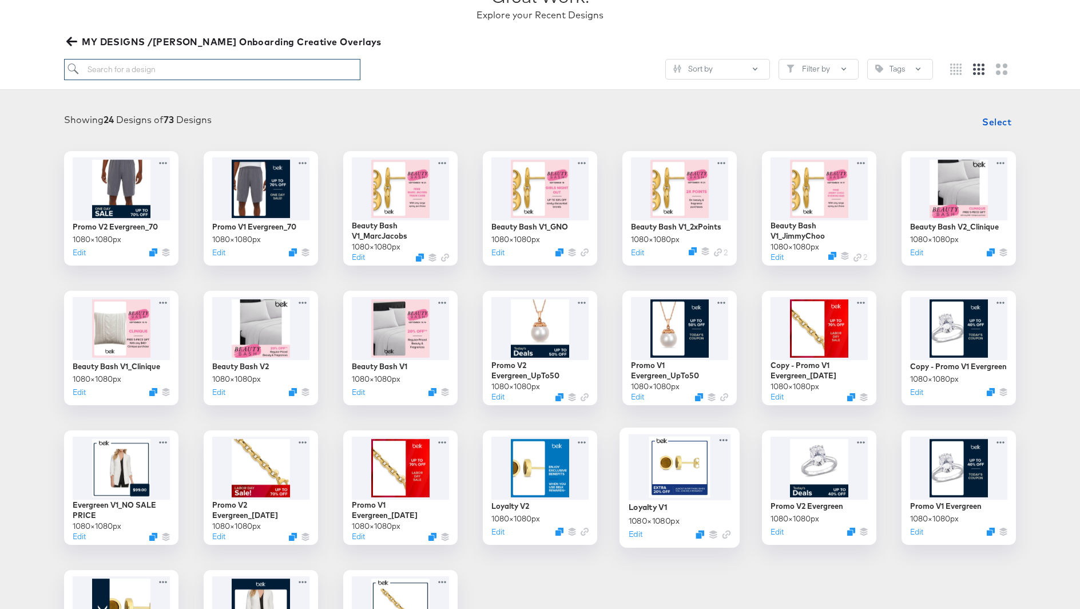
scroll to position [86, 0]
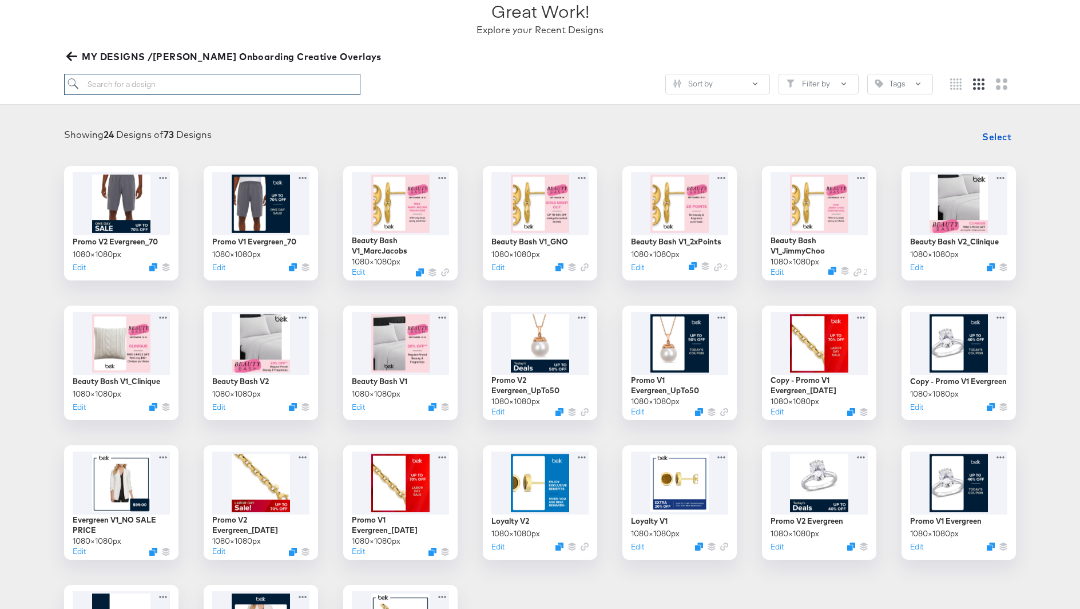
click at [148, 88] on input "search" at bounding box center [212, 84] width 296 height 21
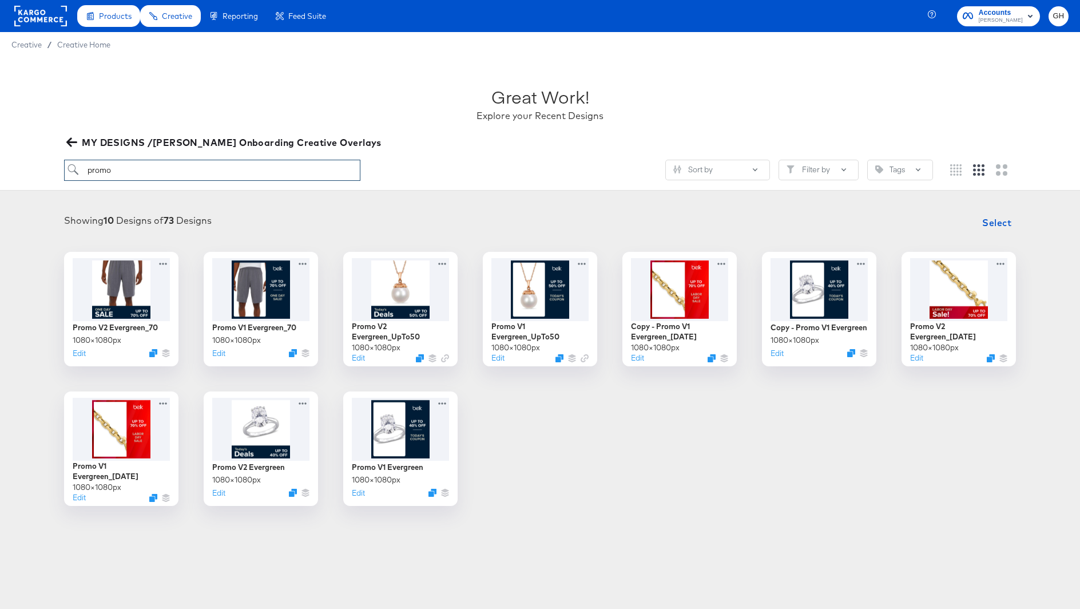
type input "promo"
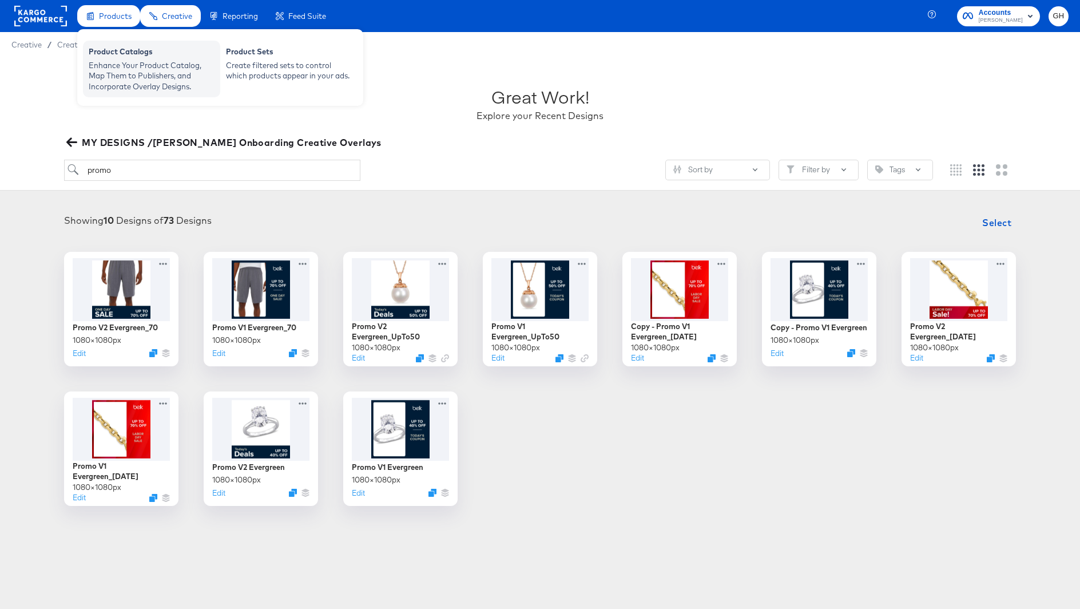
click at [115, 66] on div "Enhance Your Product Catalog, Map Them to Publishers, and Incorporate Overlay D…" at bounding box center [152, 76] width 126 height 32
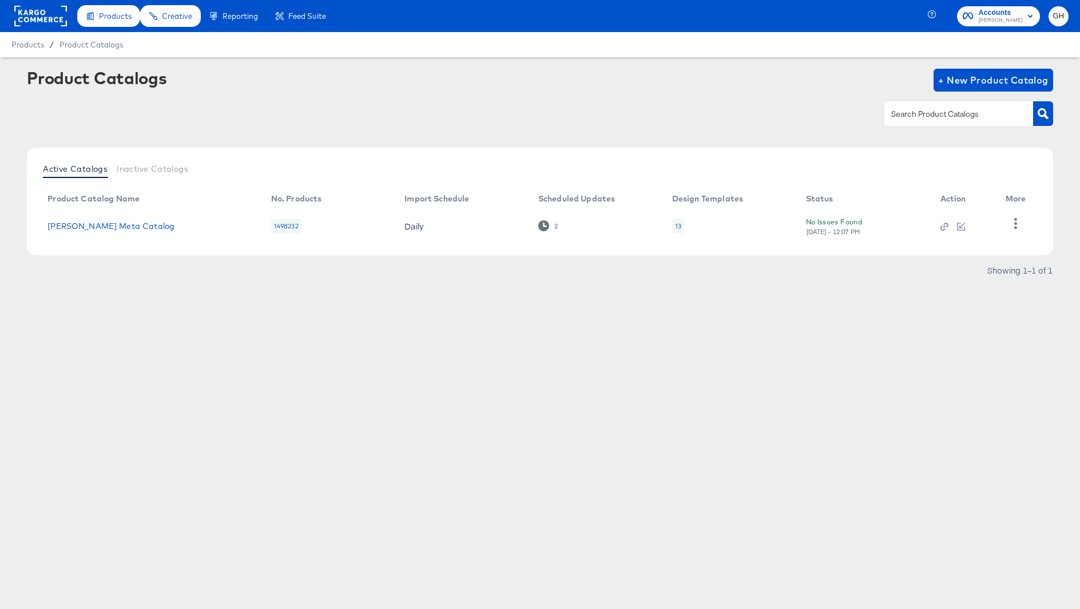
click at [676, 219] on div "13" at bounding box center [678, 226] width 12 height 15
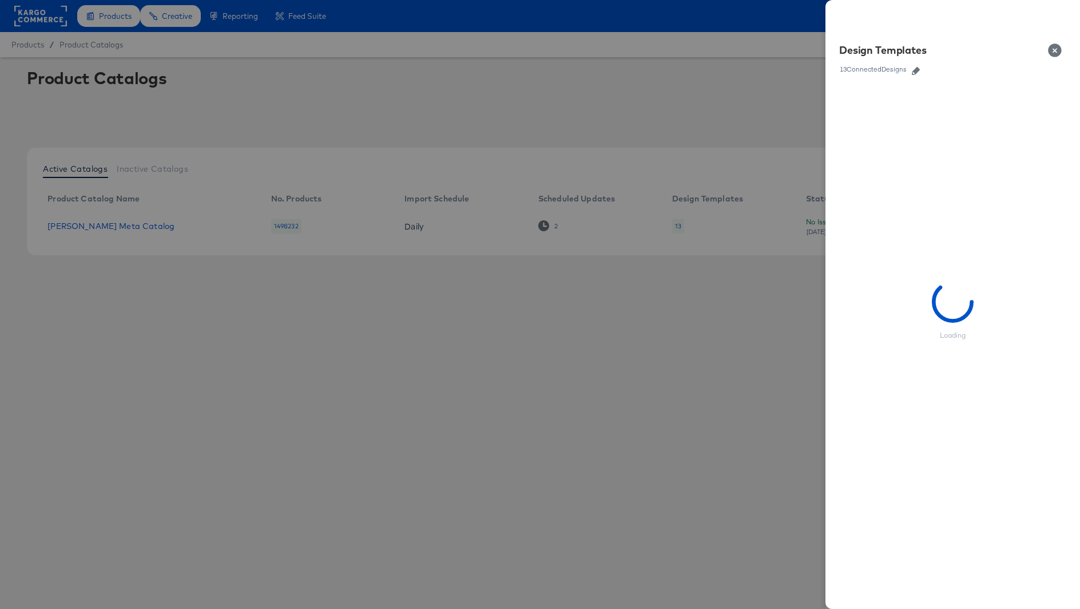
click at [919, 69] on icon "button" at bounding box center [916, 71] width 8 height 8
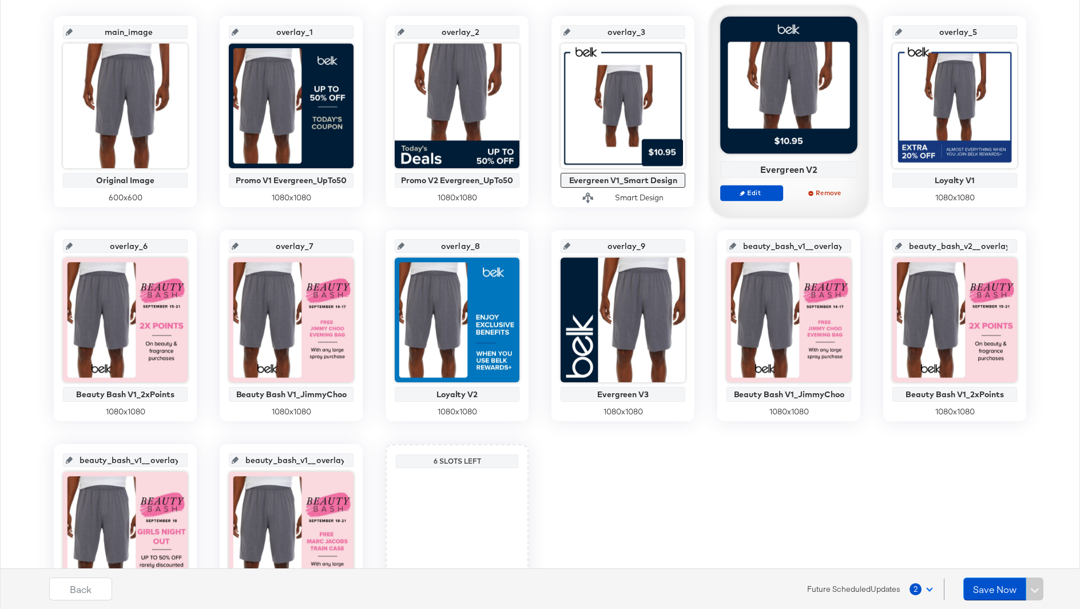
scroll to position [260, 0]
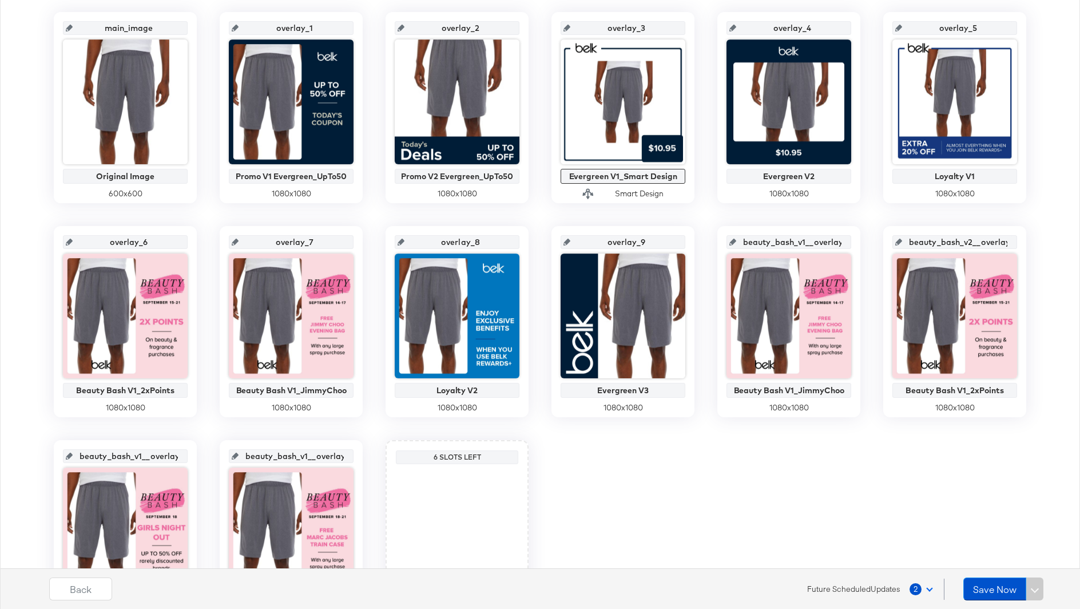
click at [774, 238] on input "beauty_bash_v1__overlay_10" at bounding box center [792, 237] width 112 height 31
type input "overlay_"
click at [953, 243] on input "beauty_bash_v2__overlay_11" at bounding box center [958, 237] width 112 height 31
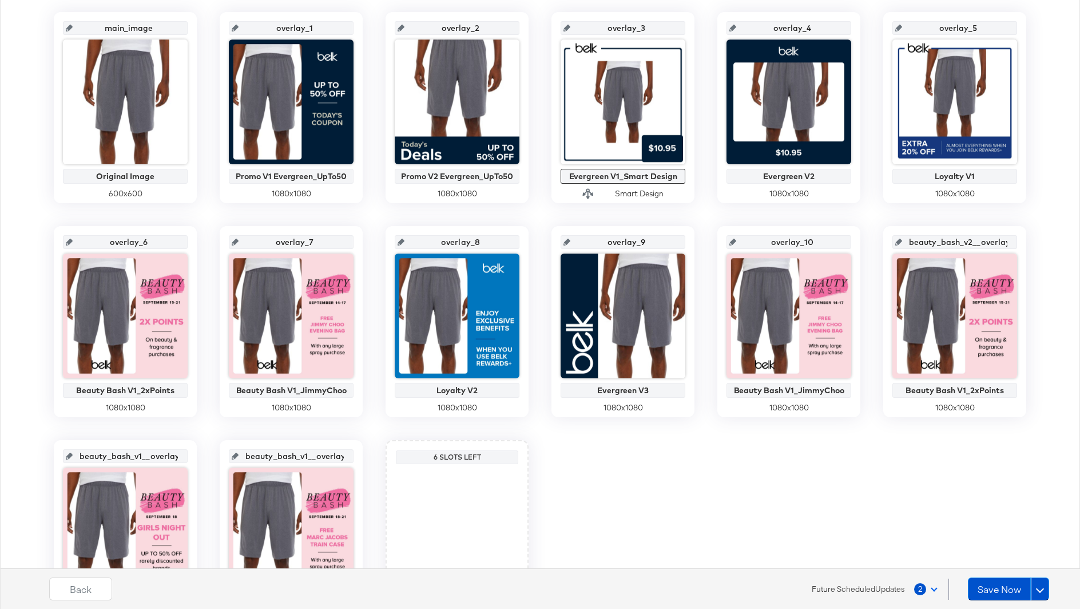
click at [948, 243] on input "beauty_bash_v2__overlay_11" at bounding box center [958, 237] width 112 height 31
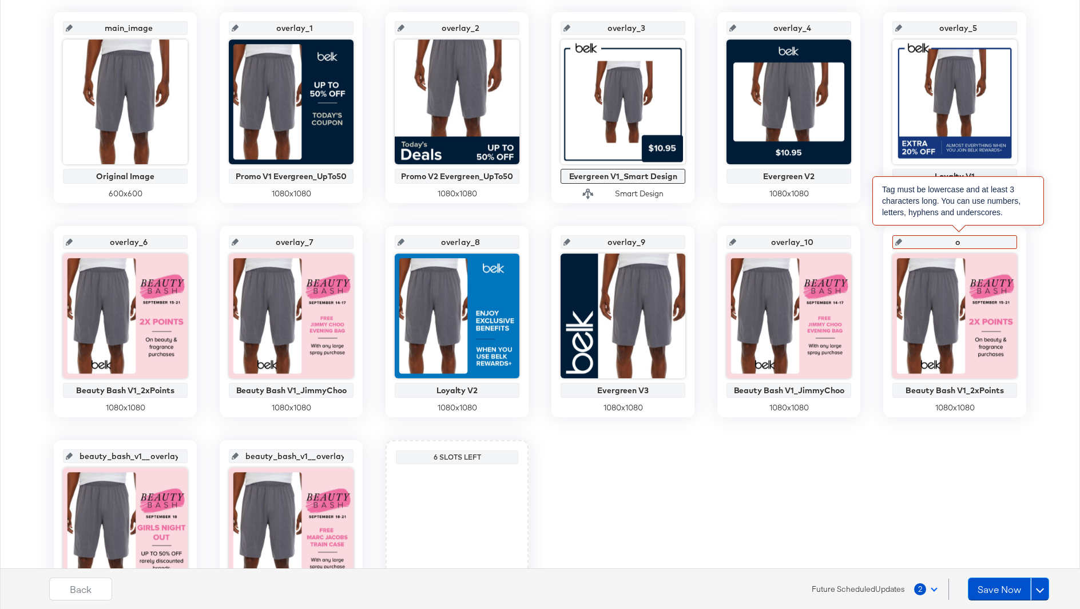
type input "ov"
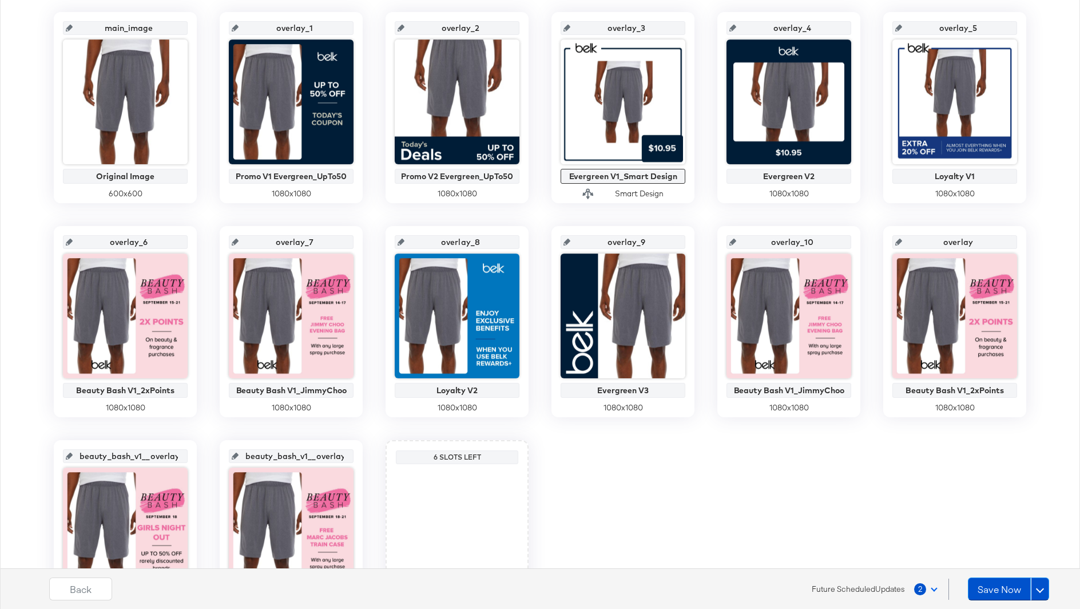
type input "overlay_"
click at [157, 453] on input "beauty_bash_v1__overlay_12" at bounding box center [129, 451] width 112 height 31
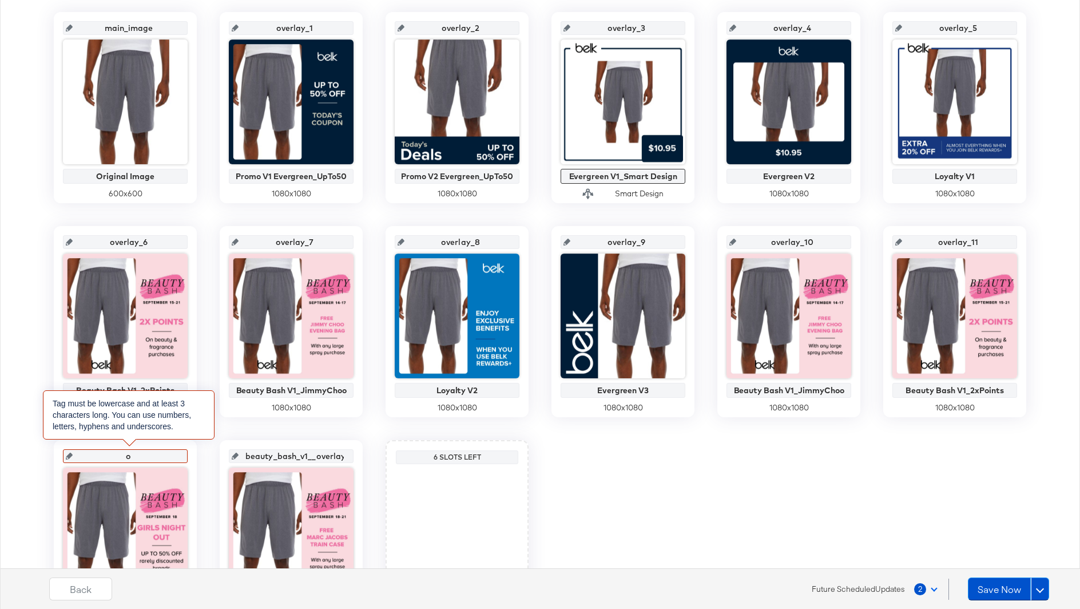
type input "ov"
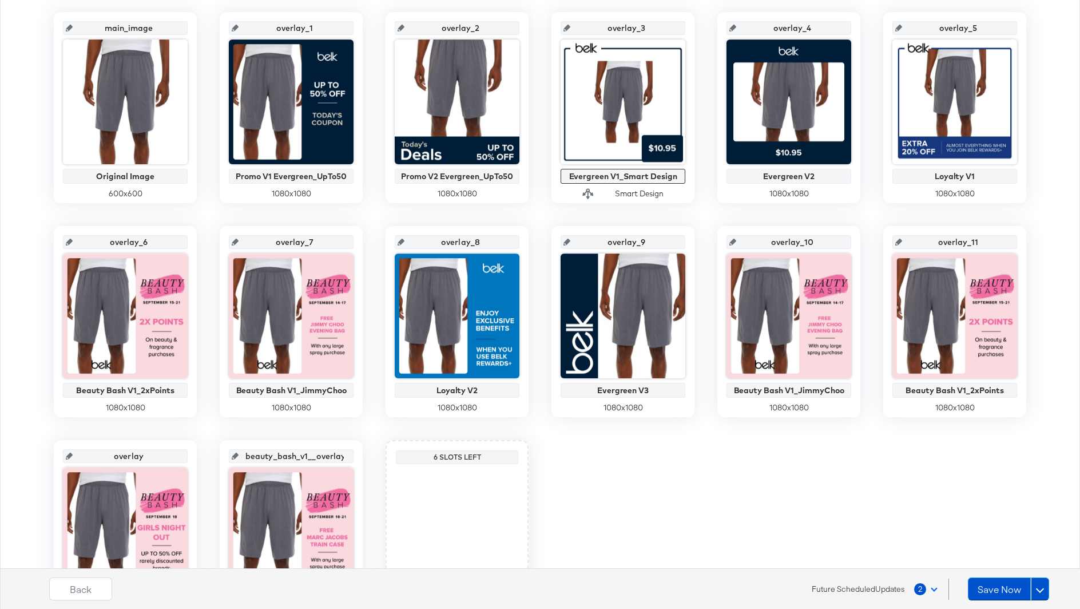
type input "overlay_"
click at [282, 455] on input "beauty_bash_v1__overlay_13" at bounding box center [295, 451] width 112 height 31
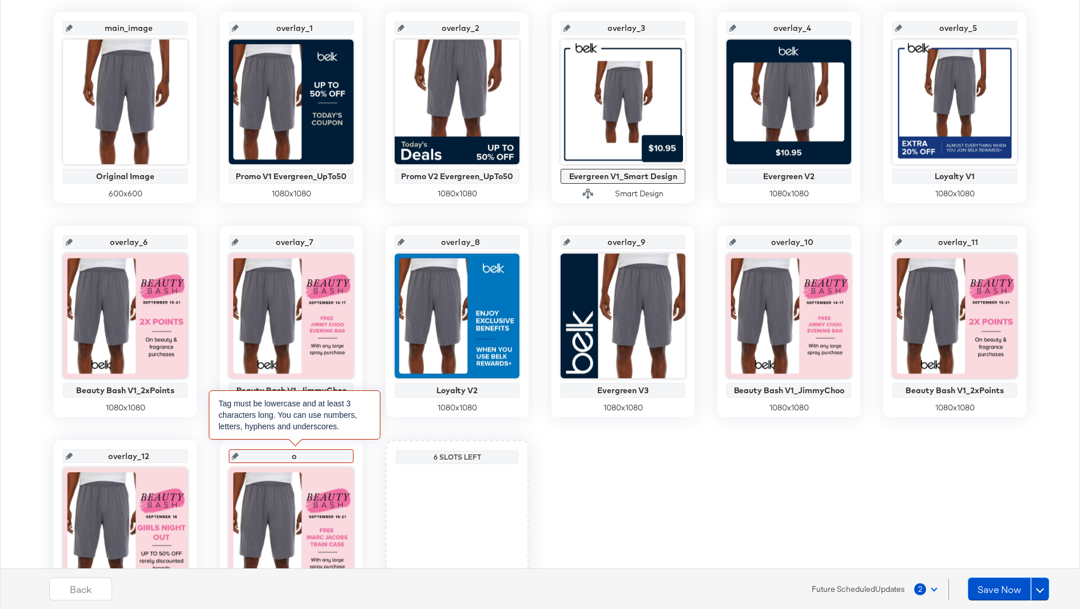
type input "ov"
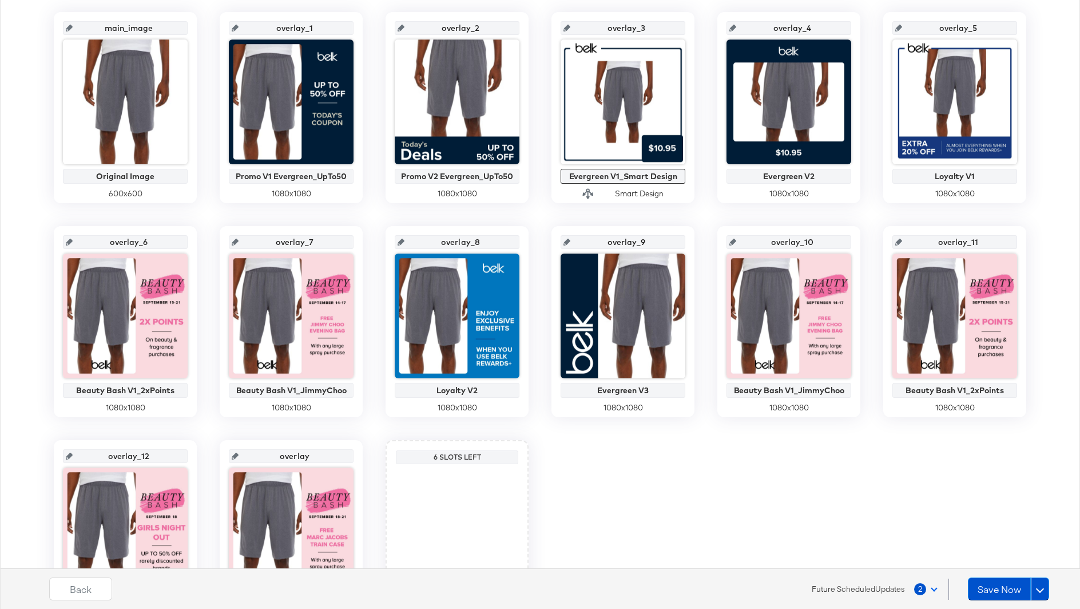
type input "overlay_"
click at [990, 590] on button "Save Now" at bounding box center [999, 588] width 63 height 23
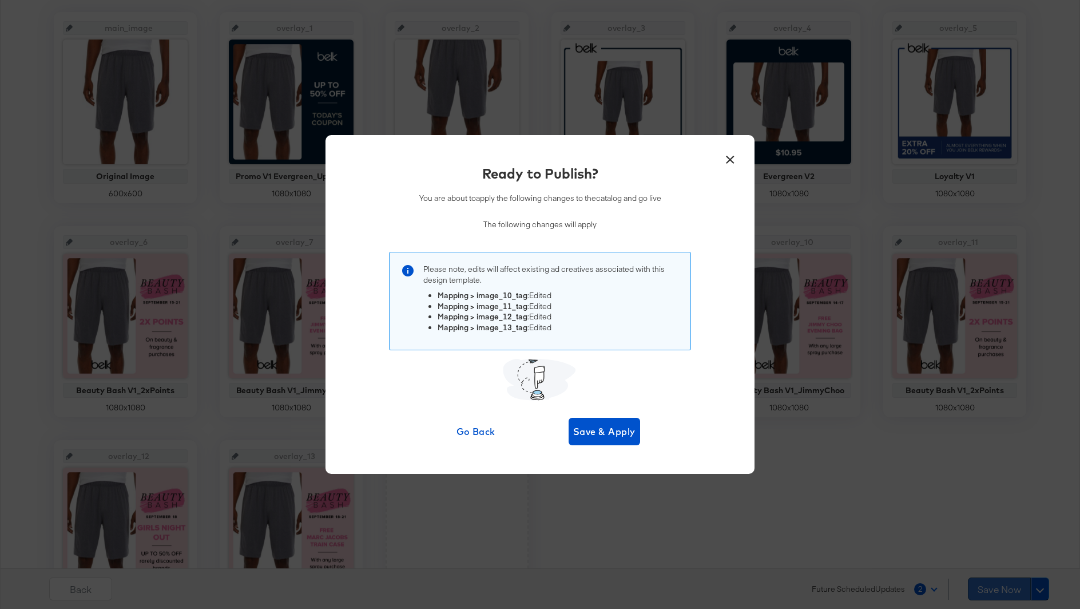
scroll to position [0, 0]
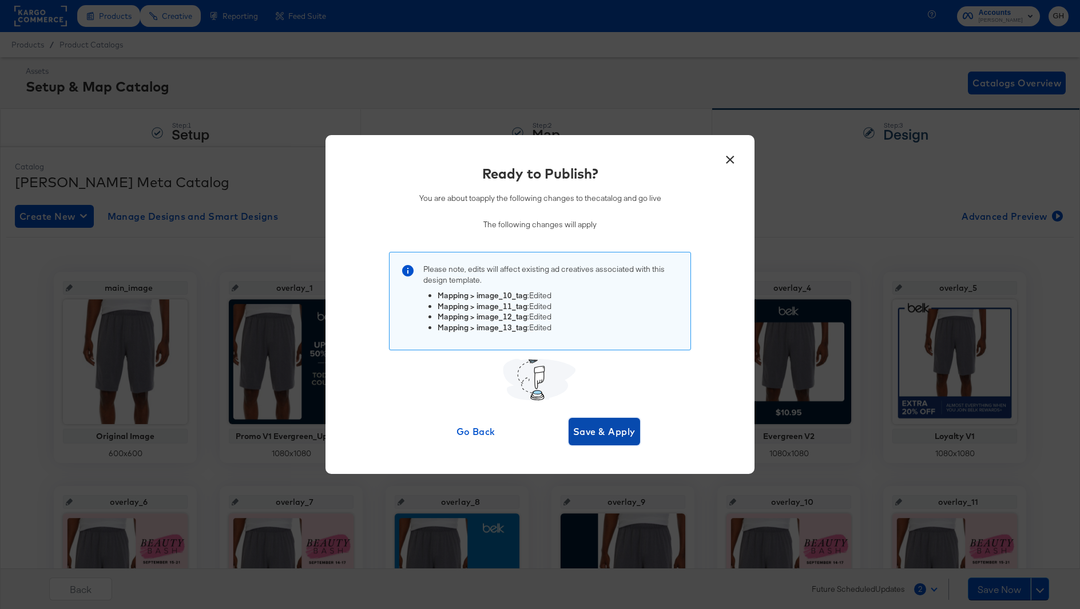
click at [586, 429] on span "Save & Apply" at bounding box center [604, 431] width 62 height 16
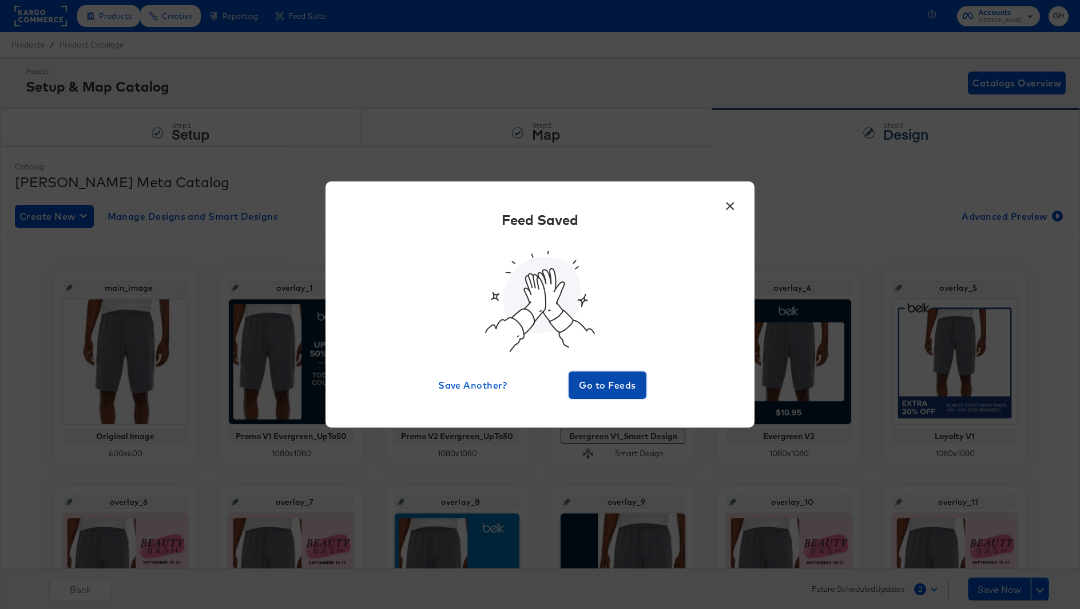
click at [613, 386] on span "Go to Feeds" at bounding box center [607, 385] width 69 height 16
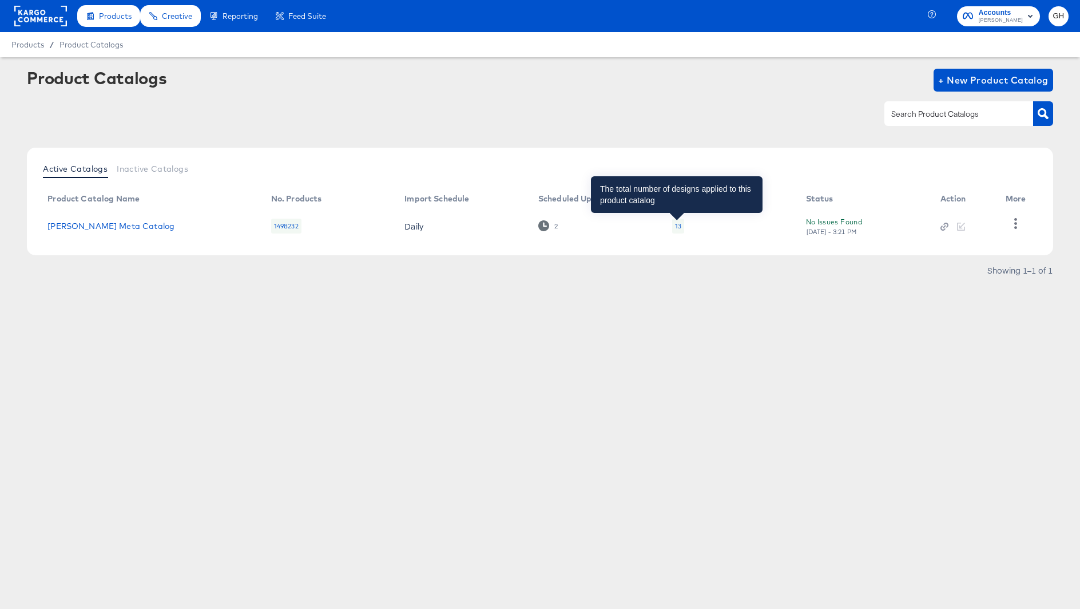
click at [676, 221] on div "13" at bounding box center [678, 225] width 6 height 9
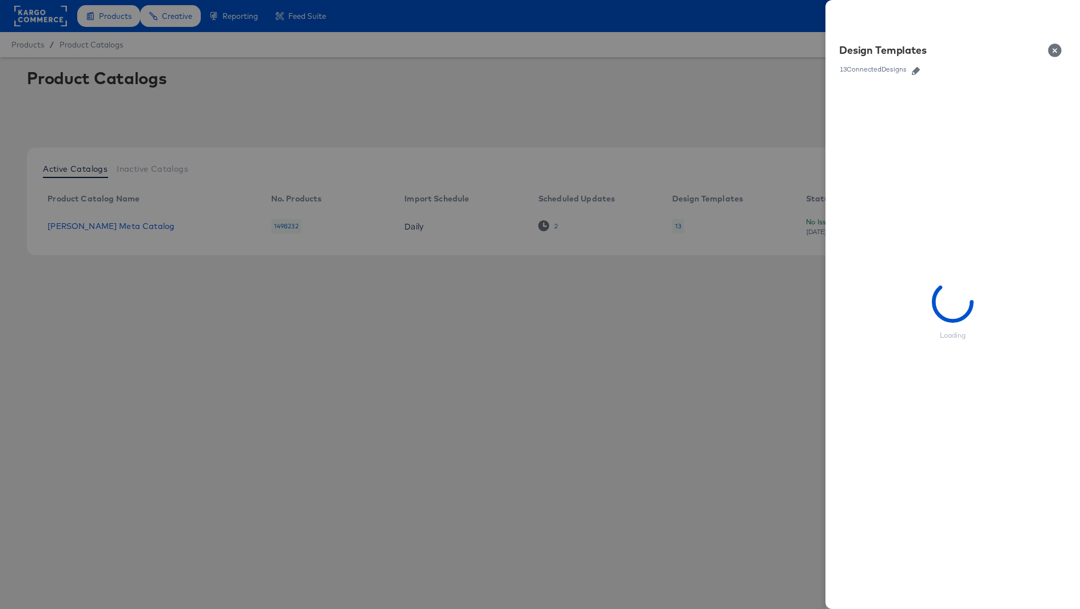
click at [913, 71] on icon "button" at bounding box center [916, 71] width 8 height 8
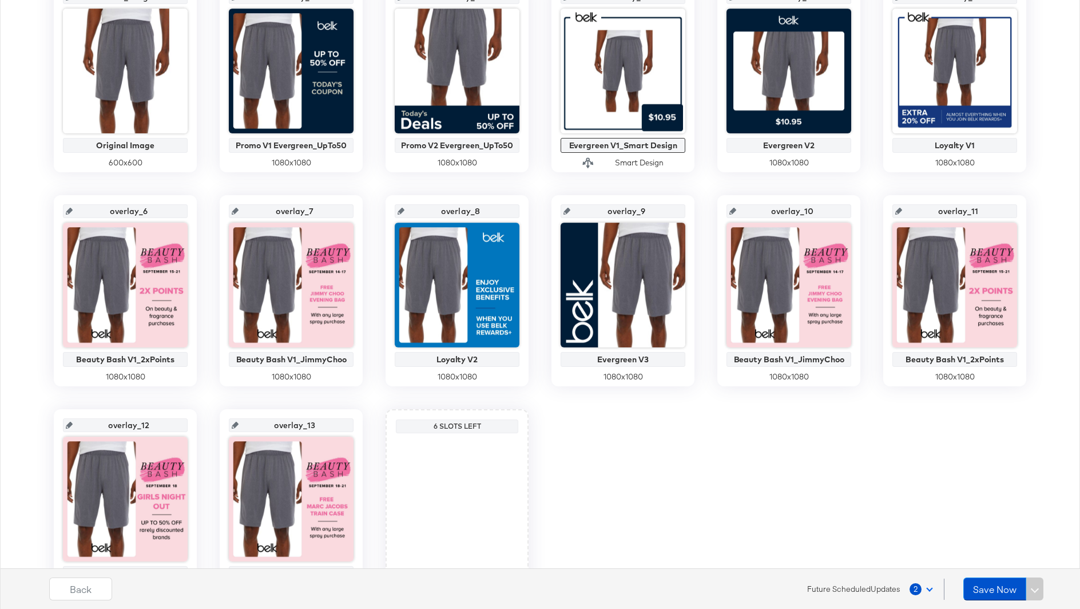
scroll to position [298, 0]
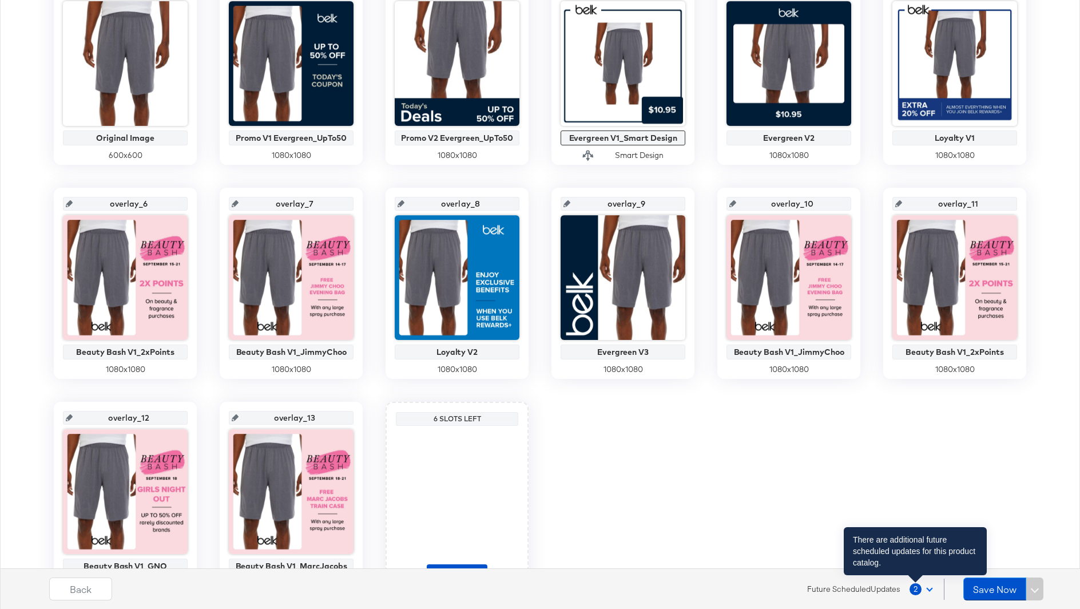
click at [913, 587] on span "2" at bounding box center [916, 589] width 12 height 12
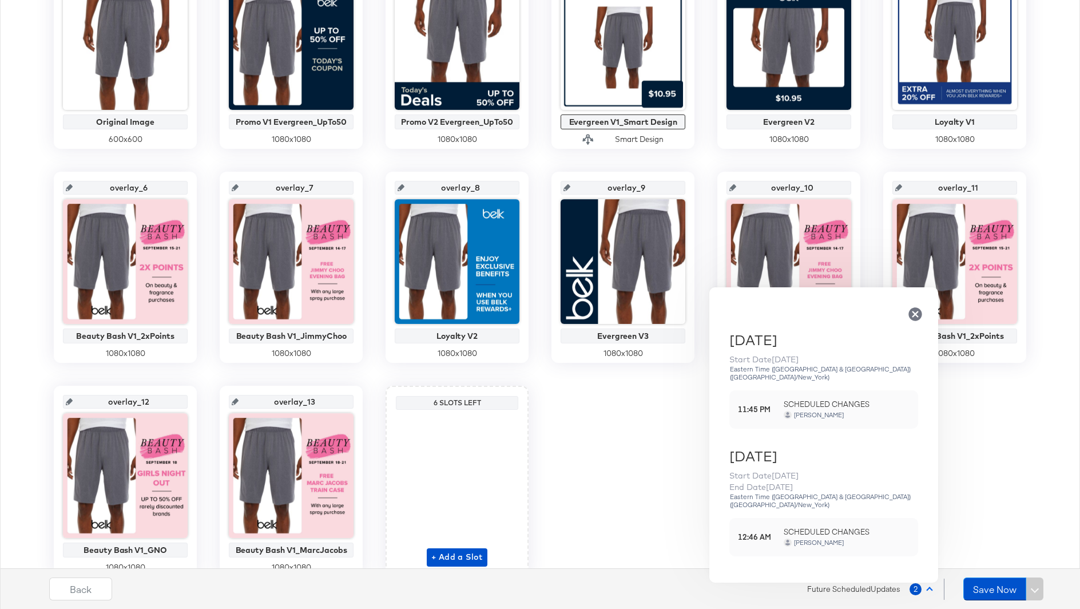
scroll to position [317, 0]
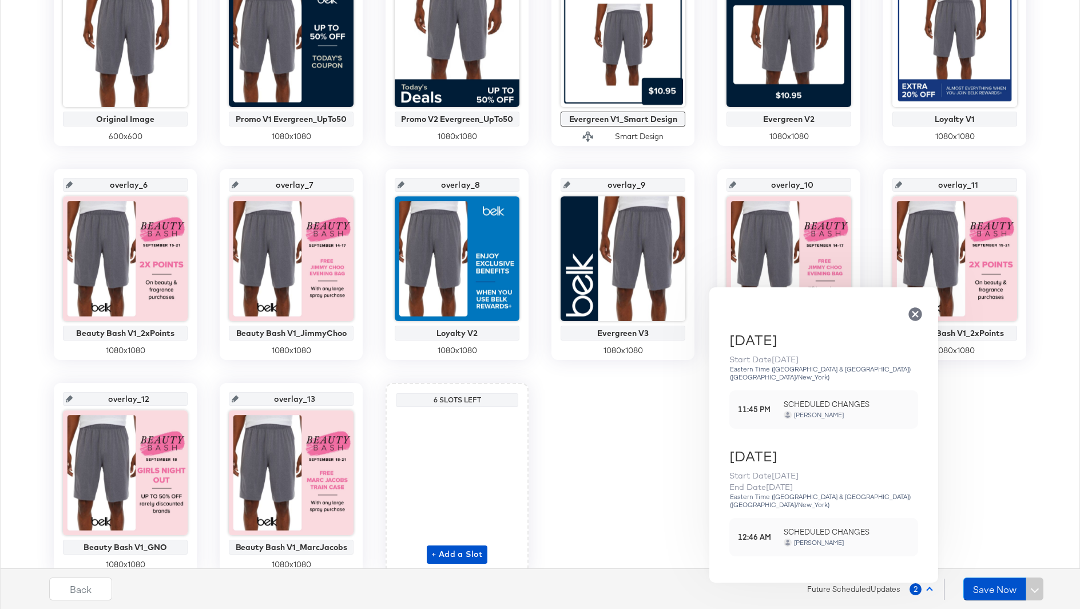
click at [804, 526] on span "SCHEDULED CHANGES" at bounding box center [847, 531] width 126 height 11
click at [804, 538] on div "[PERSON_NAME]" at bounding box center [819, 542] width 51 height 8
click at [684, 439] on div "main_image Original Image 600 x 600 overlay_1 Promo V1 Evergreen_UpTo50 1080 x …" at bounding box center [540, 264] width 1068 height 619
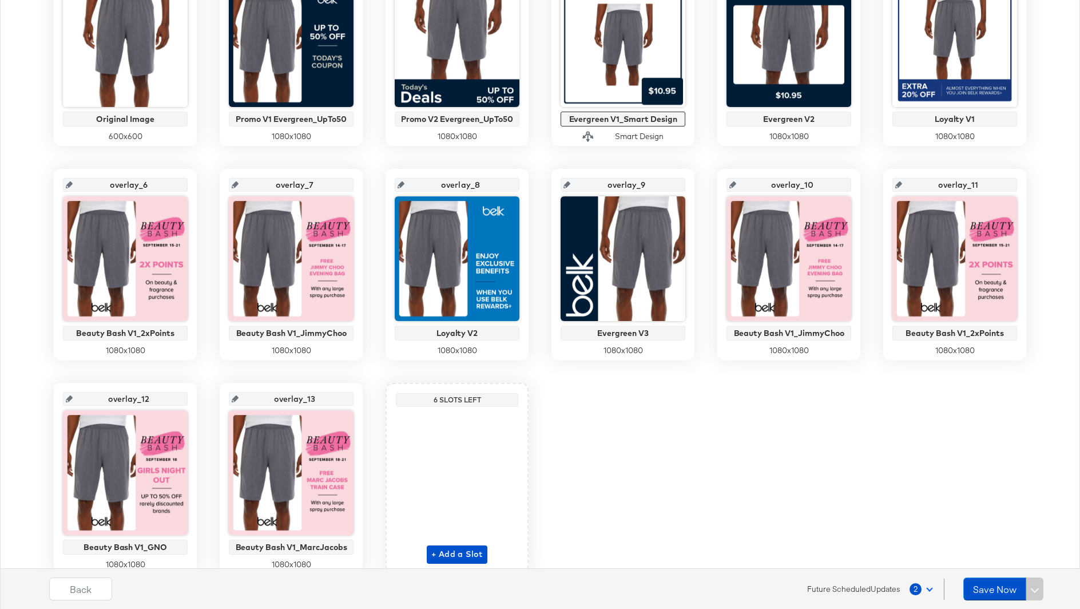
scroll to position [0, 0]
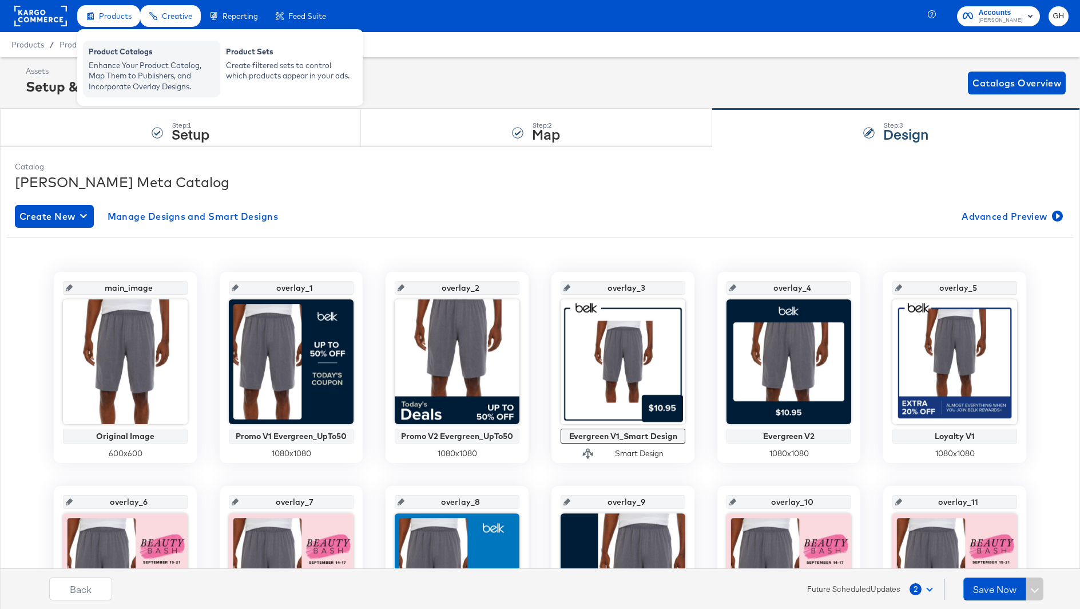
click at [128, 47] on div "Product Catalogs" at bounding box center [152, 53] width 126 height 14
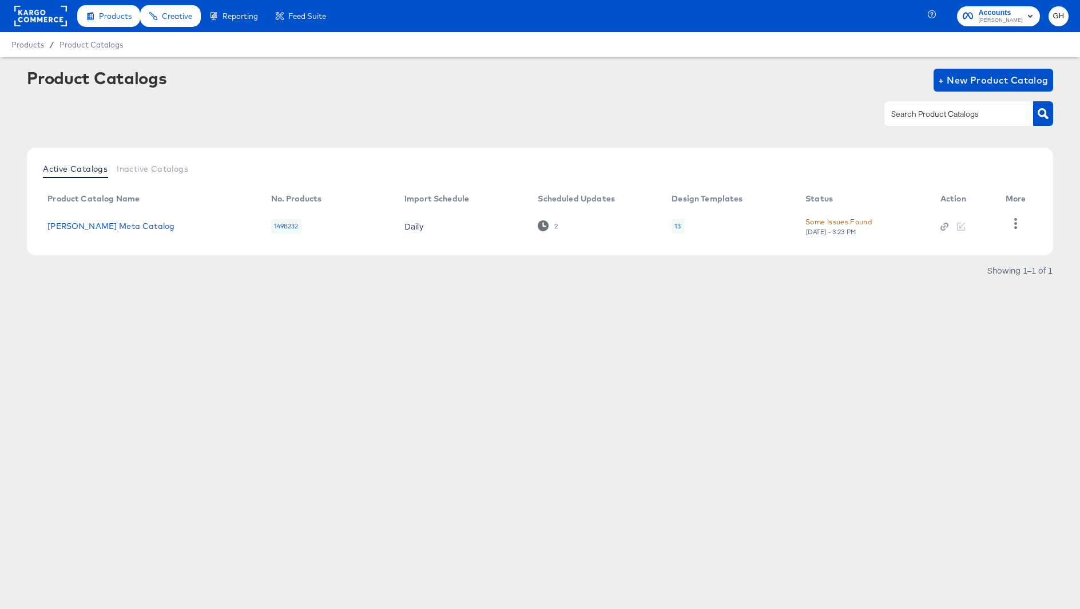
click at [680, 221] on div "13" at bounding box center [678, 225] width 6 height 9
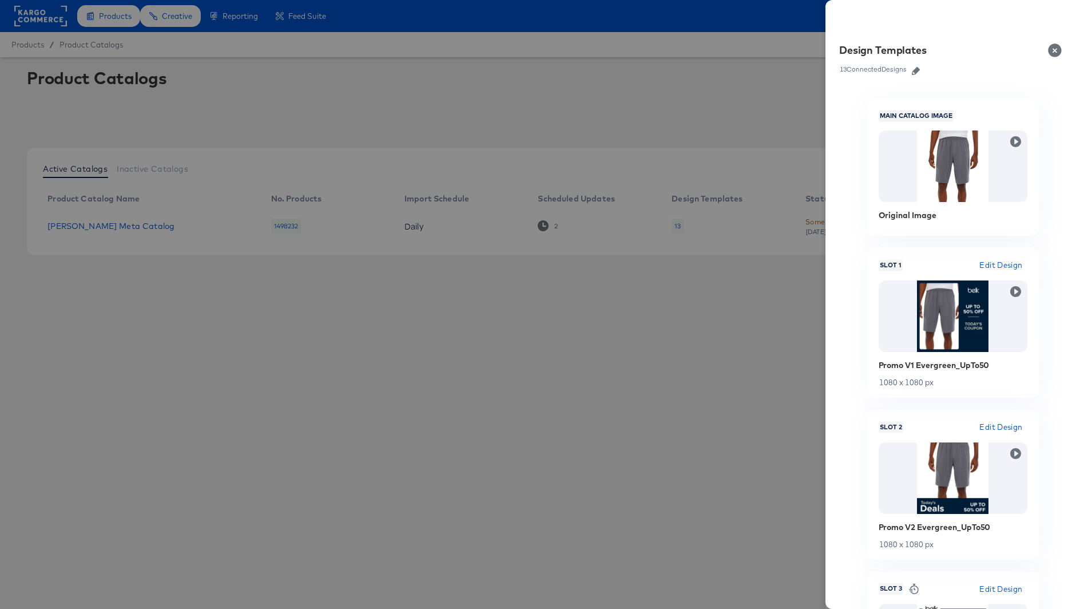
click at [584, 338] on div at bounding box center [540, 304] width 1080 height 609
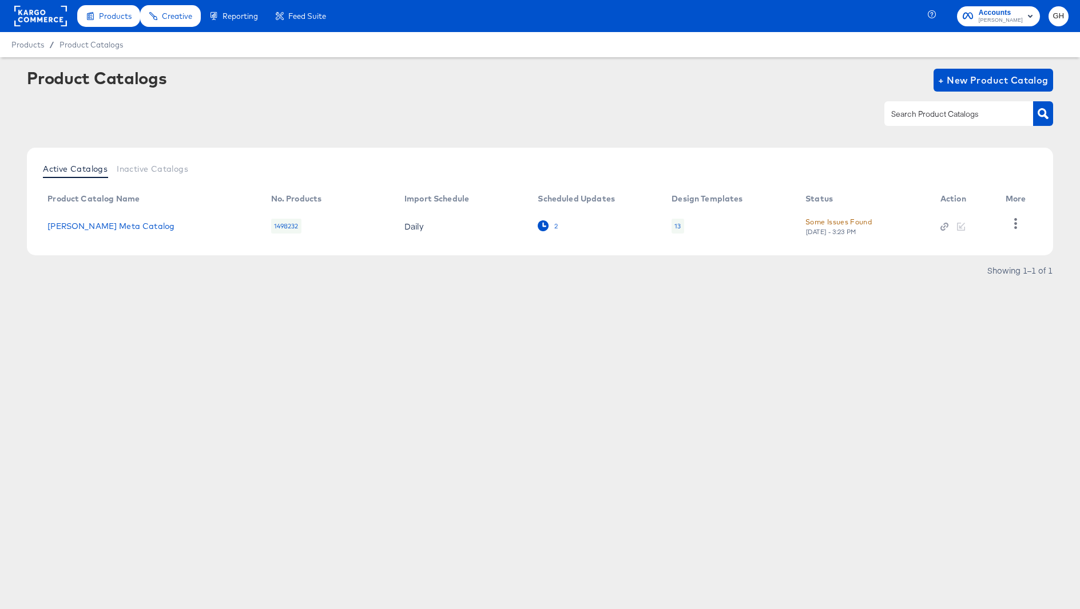
click at [546, 223] on icon at bounding box center [543, 225] width 11 height 11
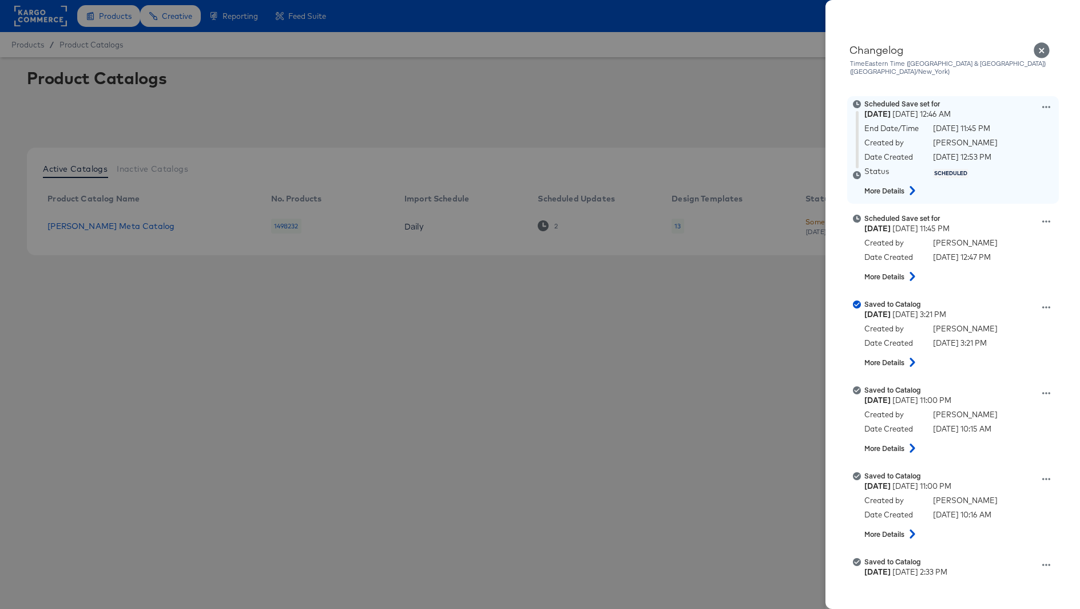
click at [1050, 99] on div "Scheduled Save set for [DATE] 12:46 AM End Date/Time [DATE] 11:45 PM Created by…" at bounding box center [967, 150] width 206 height 102
click at [1047, 103] on icon at bounding box center [1046, 107] width 8 height 8
click at [1017, 128] on button "Edit scheduled version" at bounding box center [993, 136] width 114 height 17
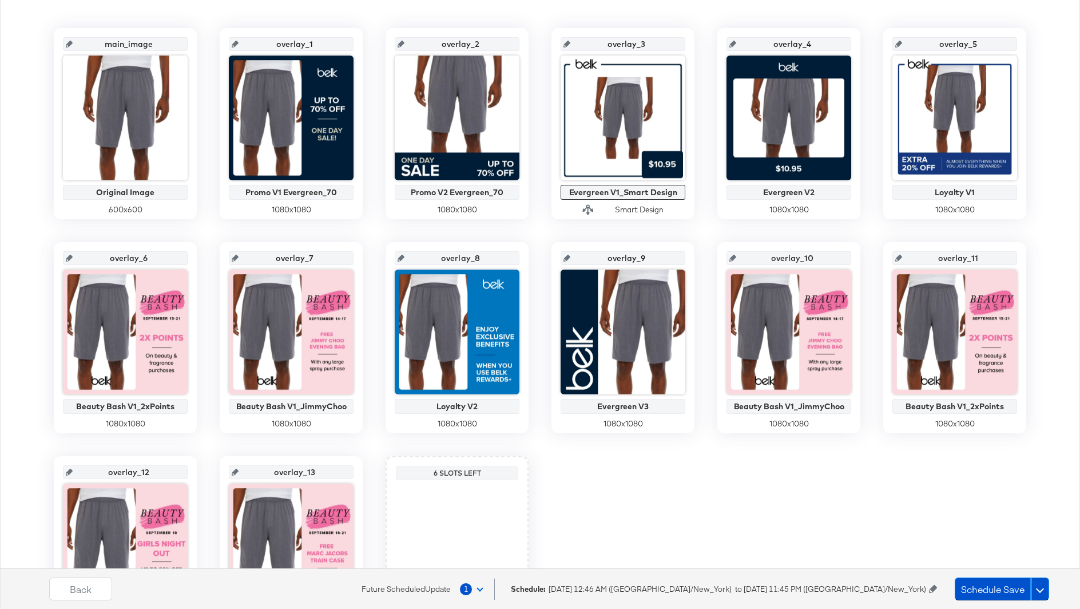
scroll to position [296, 0]
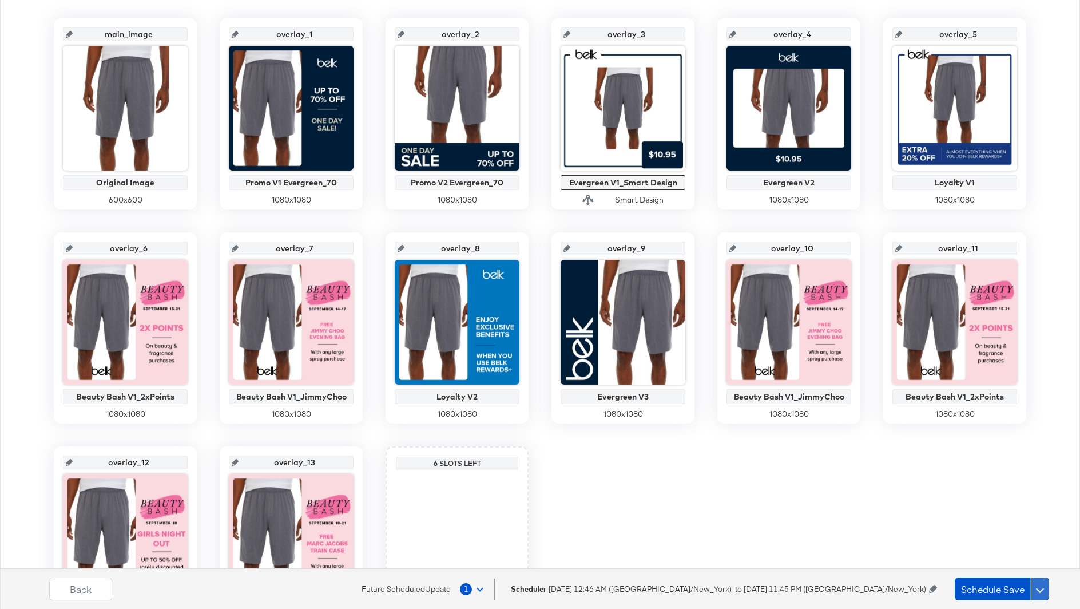
click at [1040, 590] on span at bounding box center [1040, 589] width 8 height 8
click at [1040, 590] on span at bounding box center [1040, 590] width 8 height 8
click at [933, 586] on icon at bounding box center [933, 589] width 8 height 8
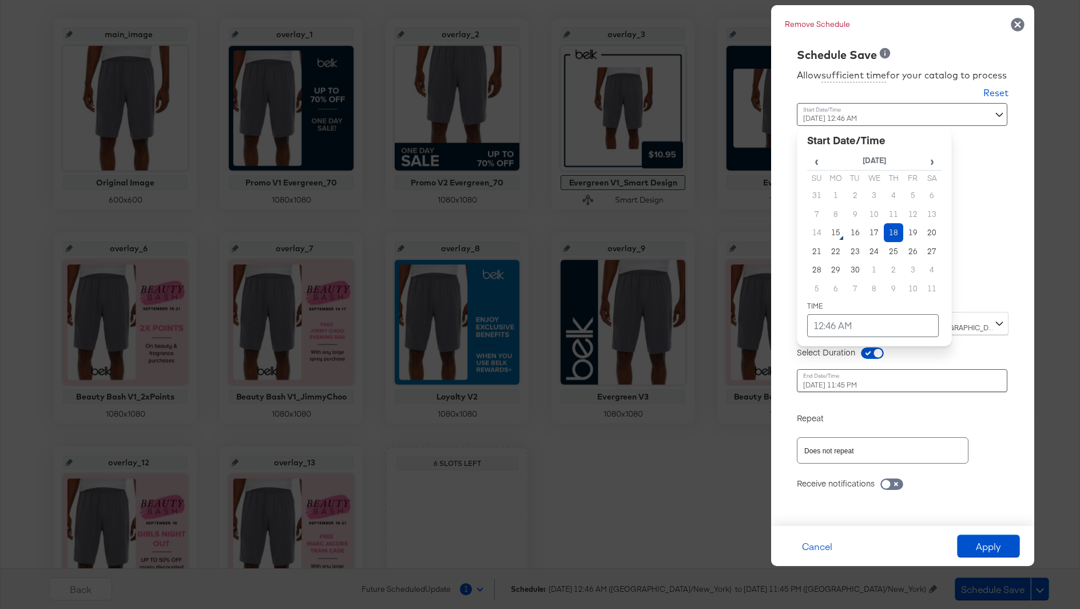
click at [830, 293] on div "[DATE] 12:46 AM ‹ [DATE] › Su Mo Tu We Th Fr Sa 31 1 2 3 4 5 6 7 8 9 10 11 12 1…" at bounding box center [874, 203] width 155 height 200
click at [975, 291] on div "Time : [DATE] 12:46 AM ‹ [DATE] › Su Mo Tu We Th Fr Sa 31 1 2 3 4 5 6 7 8 9 10 …" at bounding box center [903, 207] width 212 height 209
click at [902, 300] on div "[DATE] 12:46 AM ‹ [DATE] › Su Mo Tu We Th Fr Sa 31 1 2 3 4 5 6 7 8 9 10 11 12 1…" at bounding box center [874, 203] width 155 height 200
click at [851, 330] on td "12:46 AM" at bounding box center [873, 325] width 132 height 23
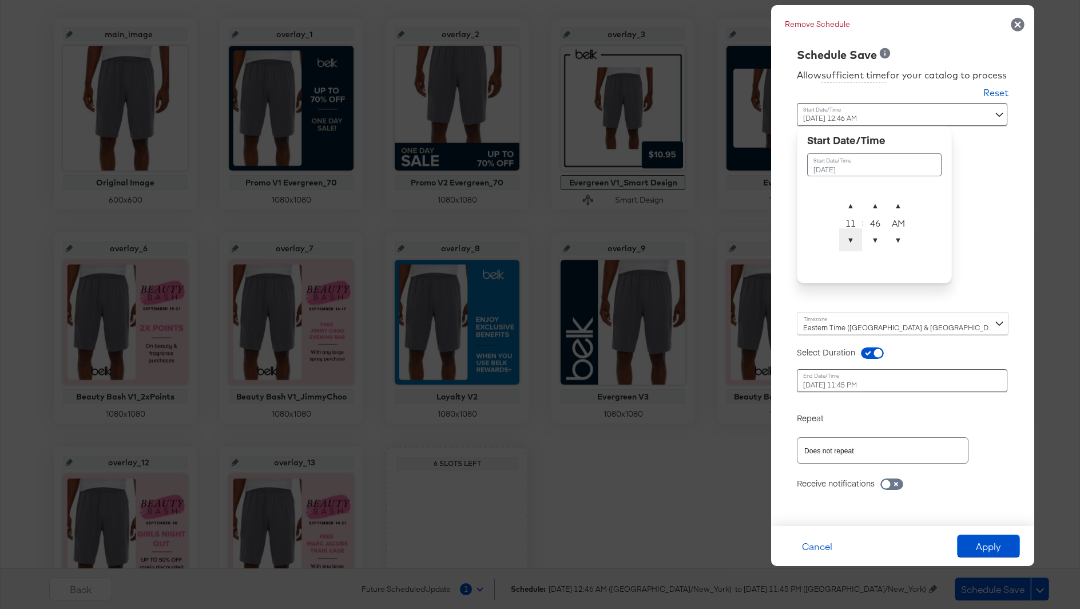
click at [852, 236] on span "▼" at bounding box center [850, 239] width 23 height 23
click at [881, 237] on span "▼" at bounding box center [875, 239] width 23 height 23
type input "[DATE] 11:45 PM"
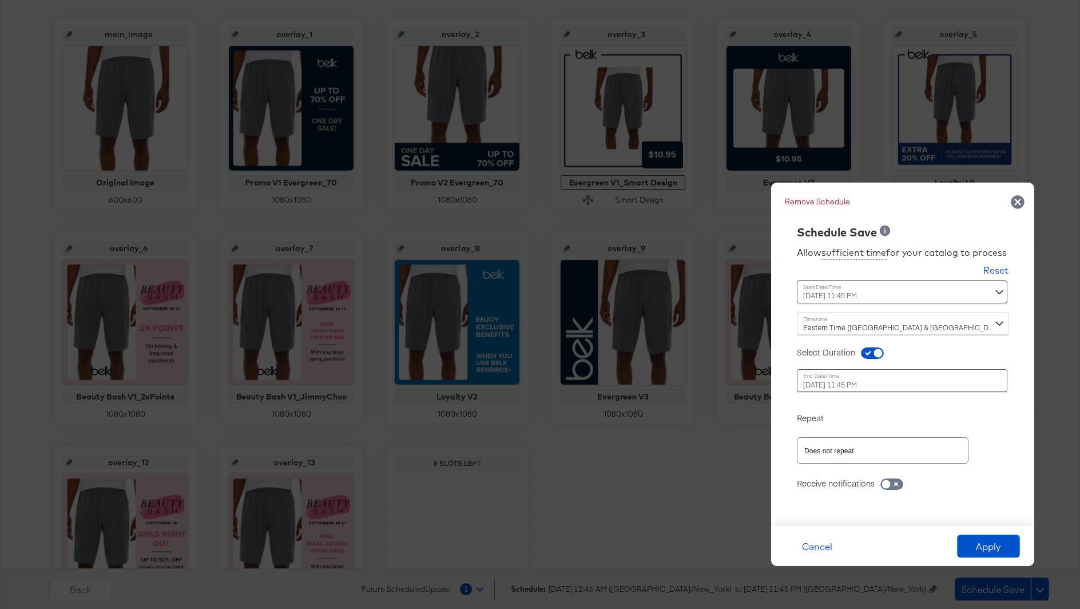
click at [1009, 420] on div "Allow sufficient time for your catalog to process Reset Time : [DATE] 11:45 PM …" at bounding box center [903, 377] width 246 height 274
click at [986, 544] on button "Apply" at bounding box center [988, 545] width 63 height 23
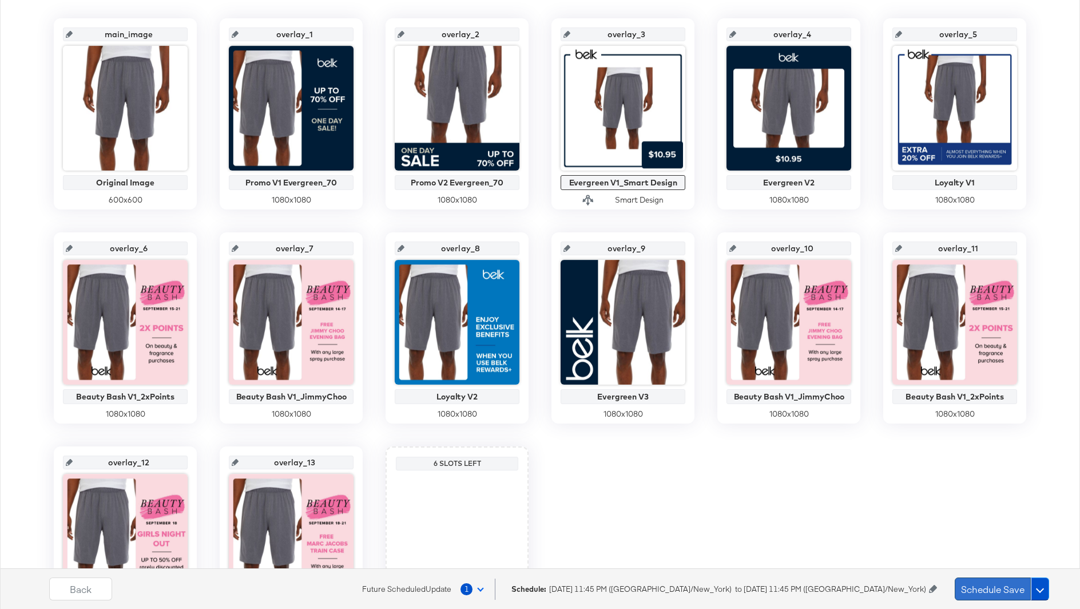
click at [991, 585] on button "Schedule Save" at bounding box center [993, 588] width 76 height 23
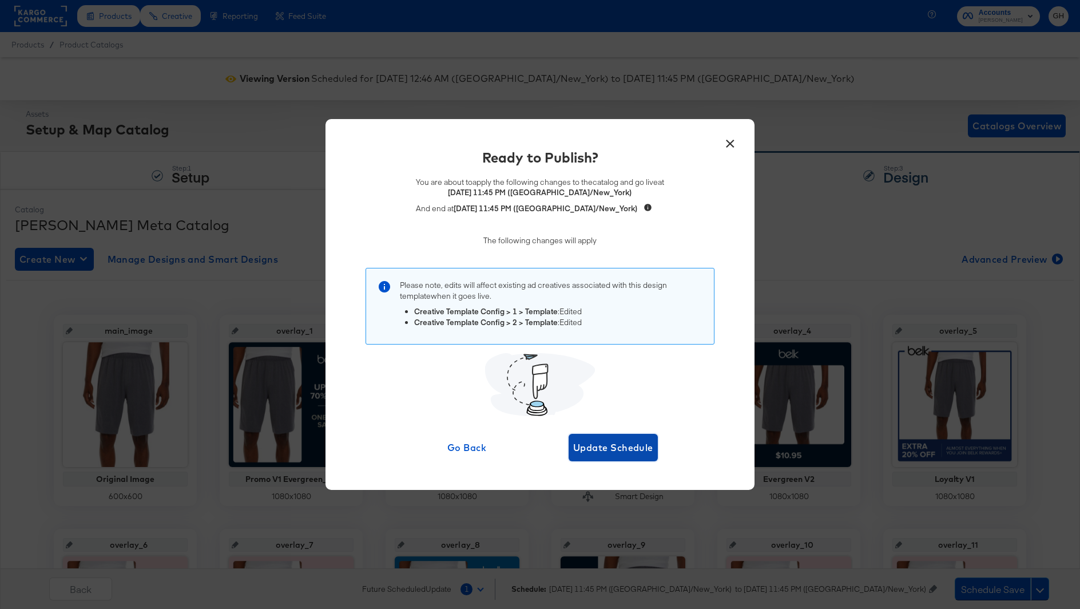
click at [635, 447] on span "Update Schedule" at bounding box center [613, 447] width 80 height 16
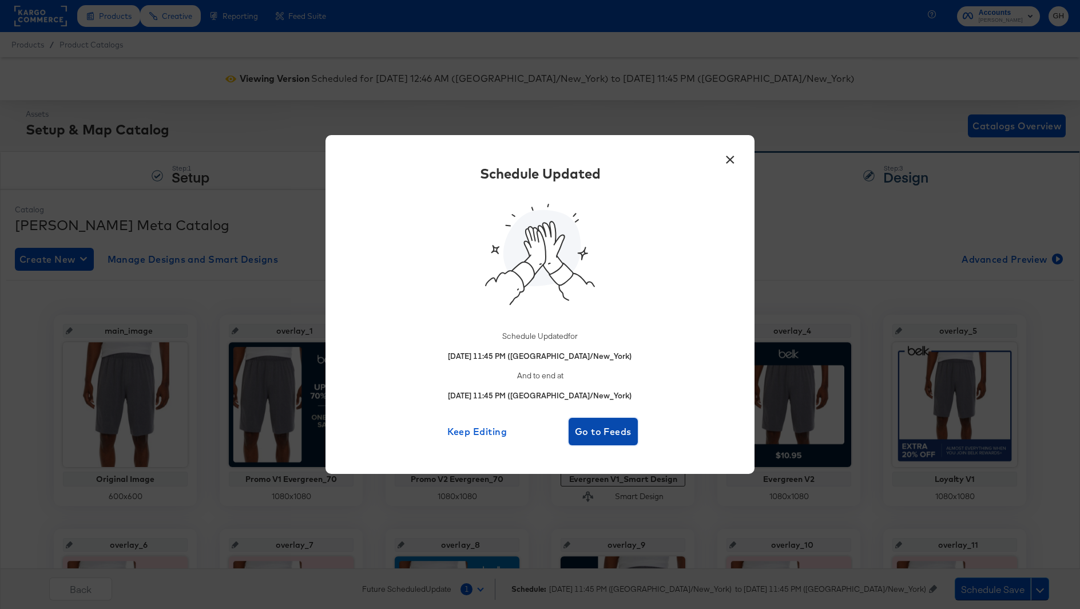
click at [581, 430] on span "Go to Feeds" at bounding box center [603, 431] width 60 height 16
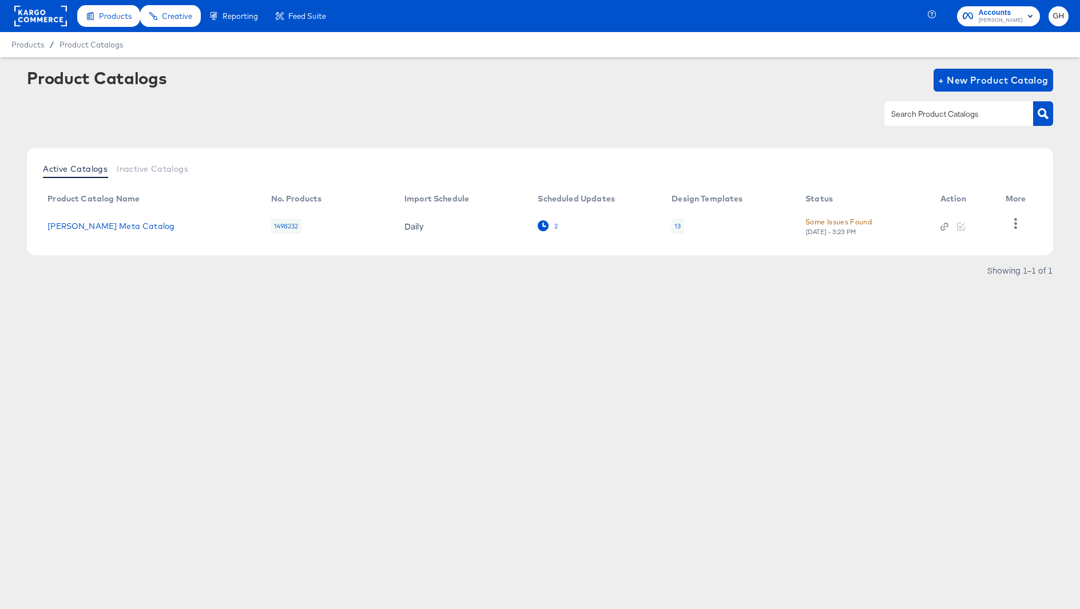
click at [547, 229] on icon at bounding box center [543, 225] width 11 height 11
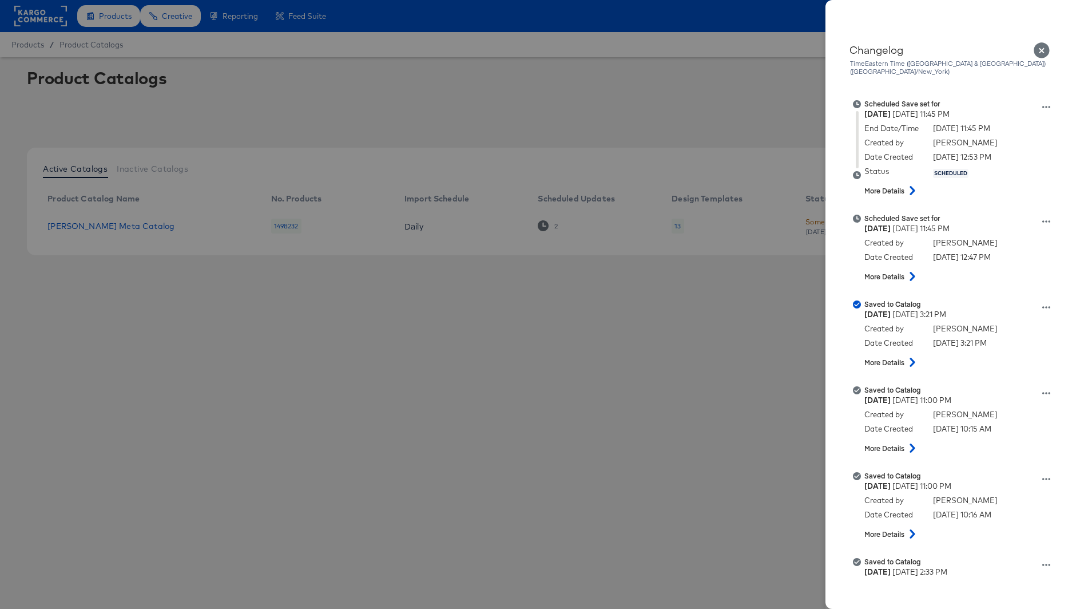
click at [715, 326] on div at bounding box center [540, 304] width 1080 height 609
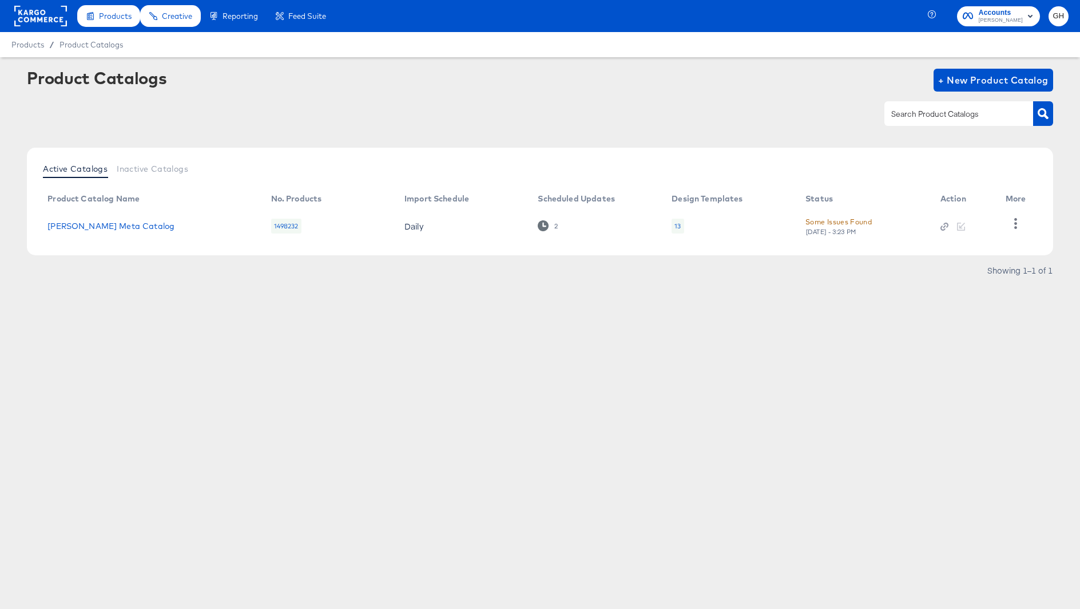
click at [679, 231] on div "13" at bounding box center [678, 226] width 12 height 15
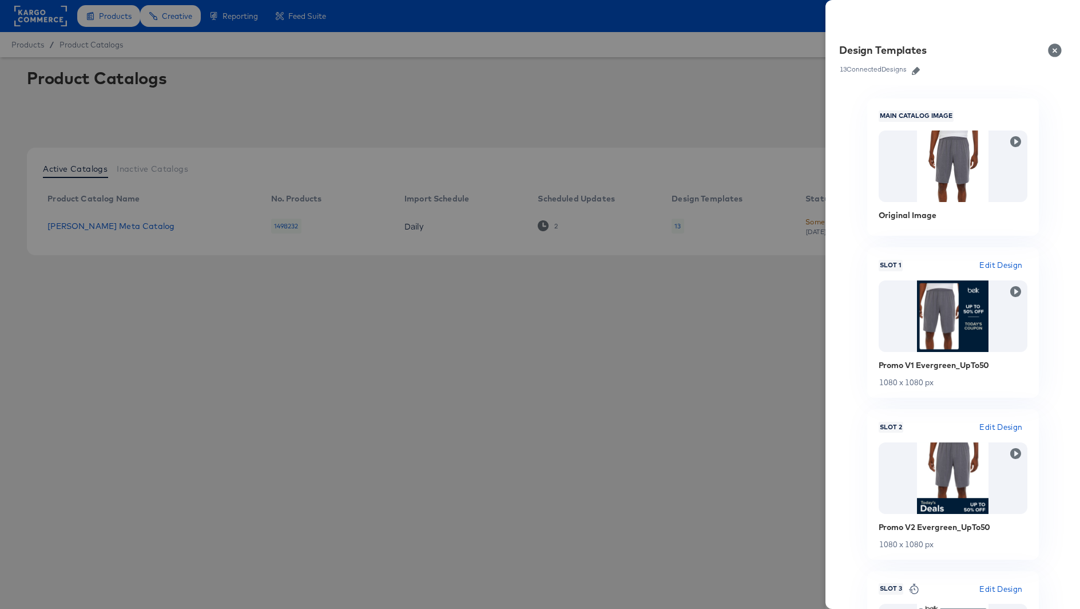
click at [917, 72] on icon "button" at bounding box center [916, 71] width 8 height 8
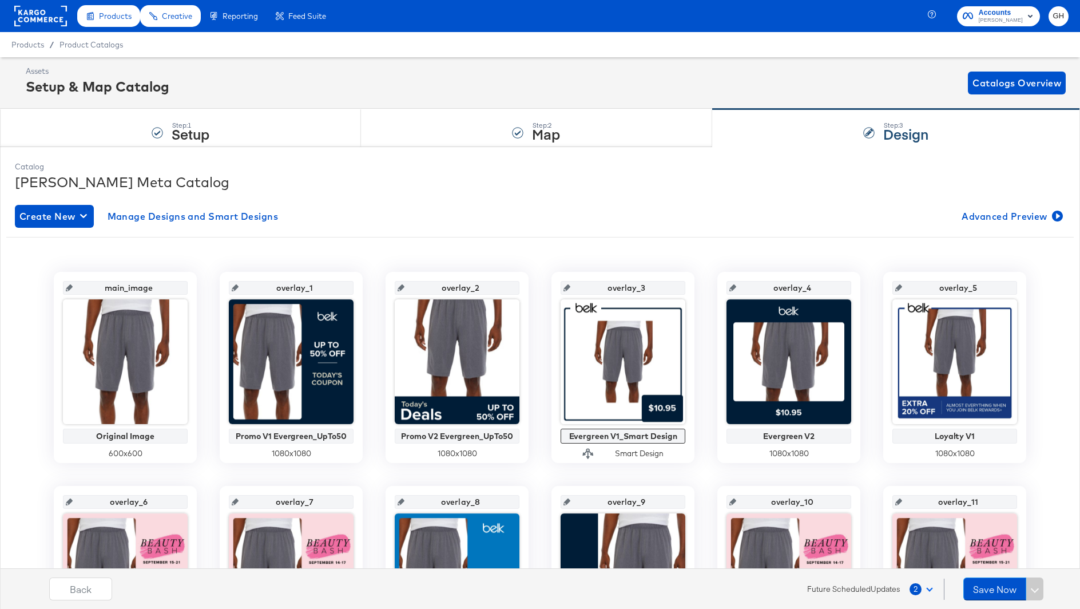
click at [922, 585] on button "2" at bounding box center [923, 588] width 29 height 21
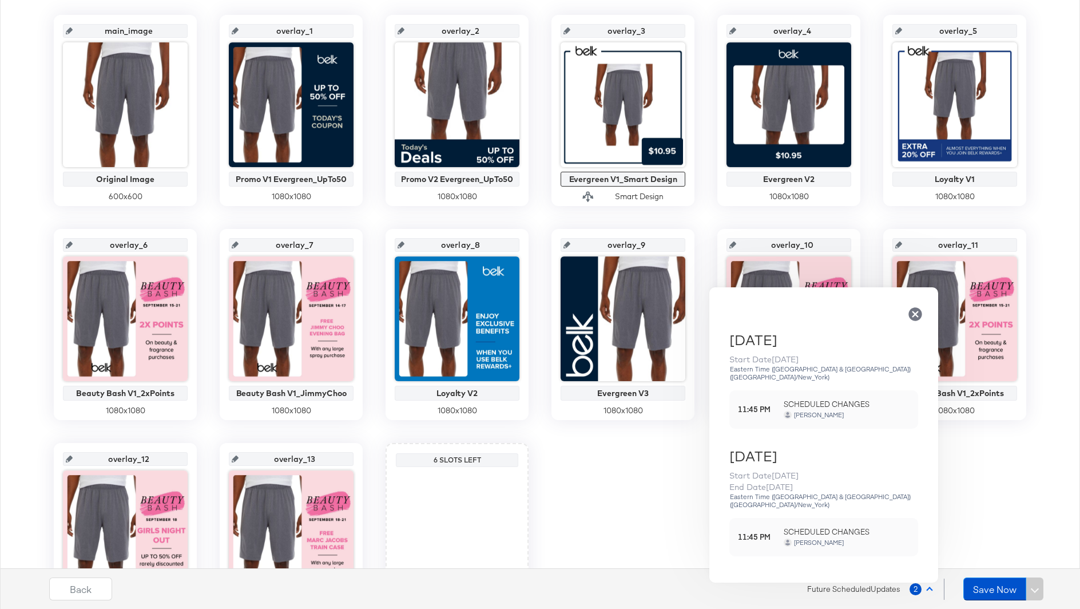
scroll to position [261, 0]
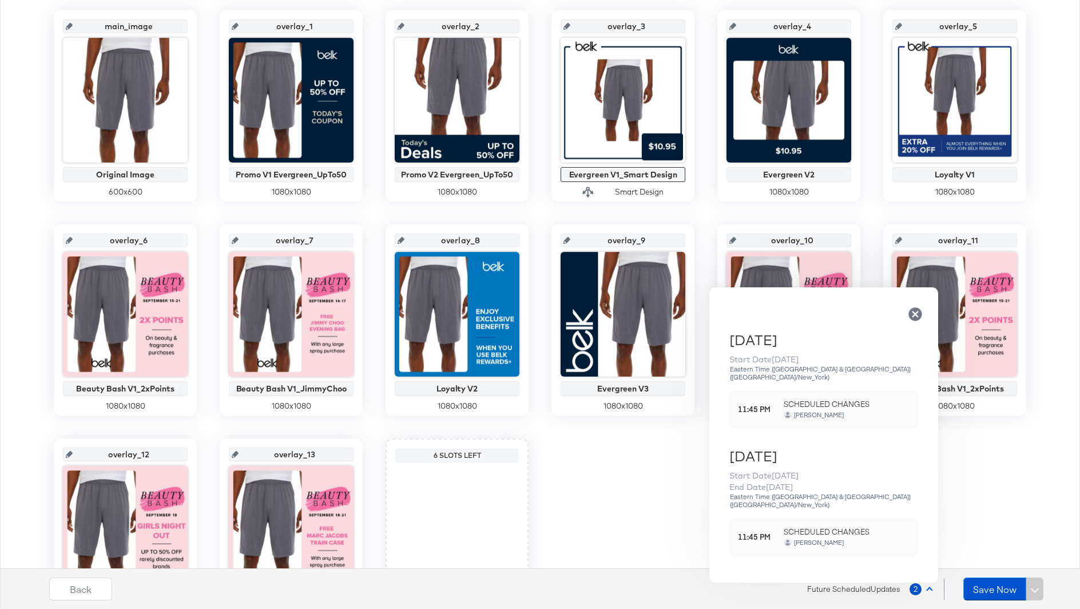
click at [582, 509] on div "main_image Original Image 600 x 600 overlay_1 Promo V1 Evergreen_UpTo50 1080 x …" at bounding box center [540, 319] width 1068 height 619
